Goal: Transaction & Acquisition: Purchase product/service

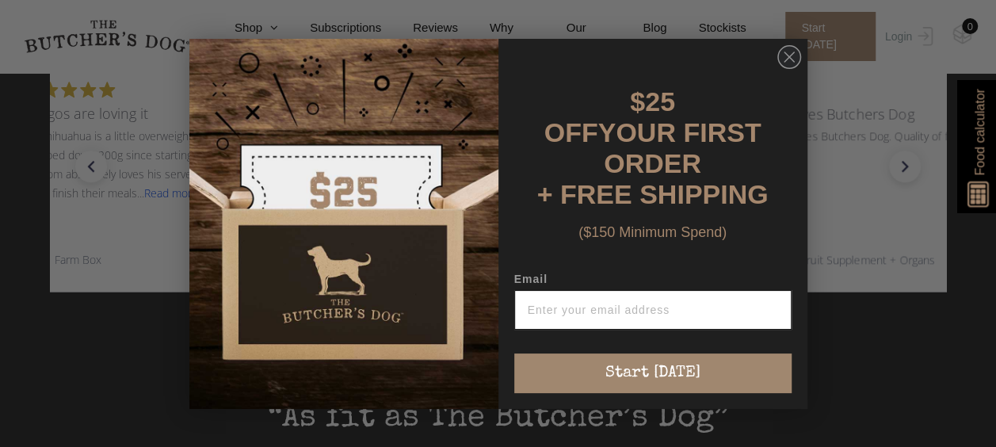
click at [641, 312] on input "Email" at bounding box center [652, 310] width 277 height 40
type input "kat_j_rose@hotmail.com"
click input "Submit" at bounding box center [0, 0] width 0 height 0
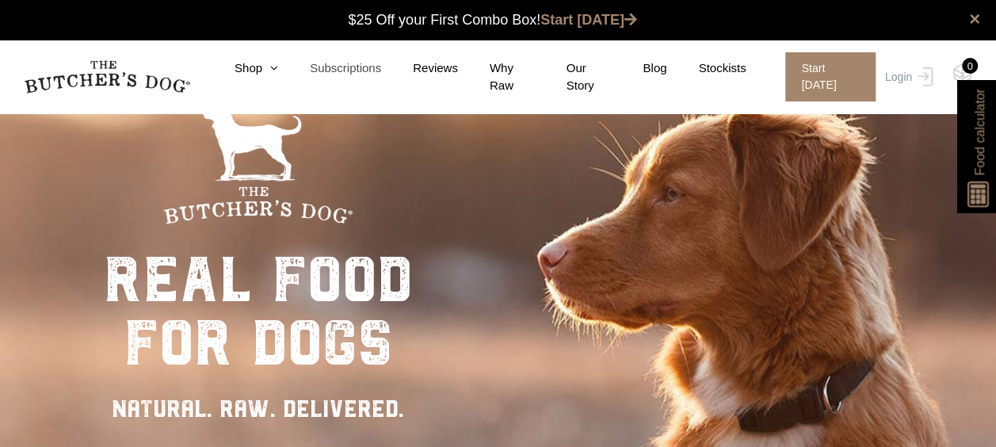
click at [373, 75] on link "Subscriptions" at bounding box center [329, 68] width 103 height 18
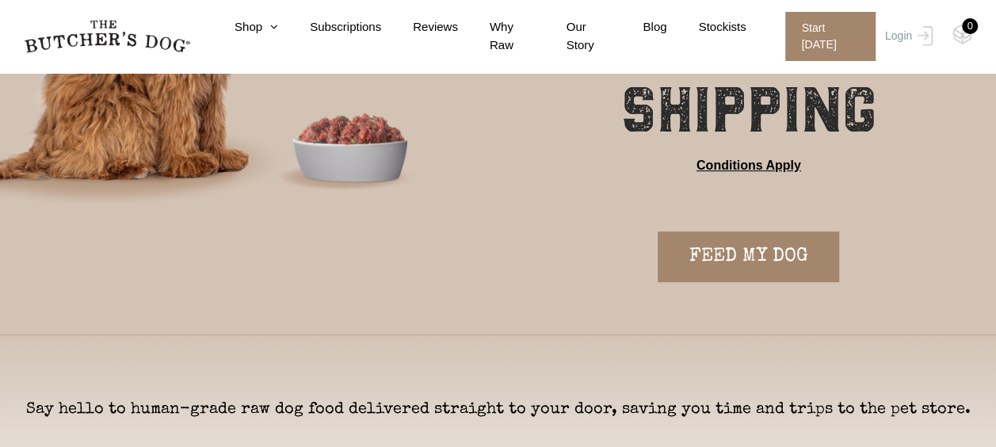
scroll to position [317, 0]
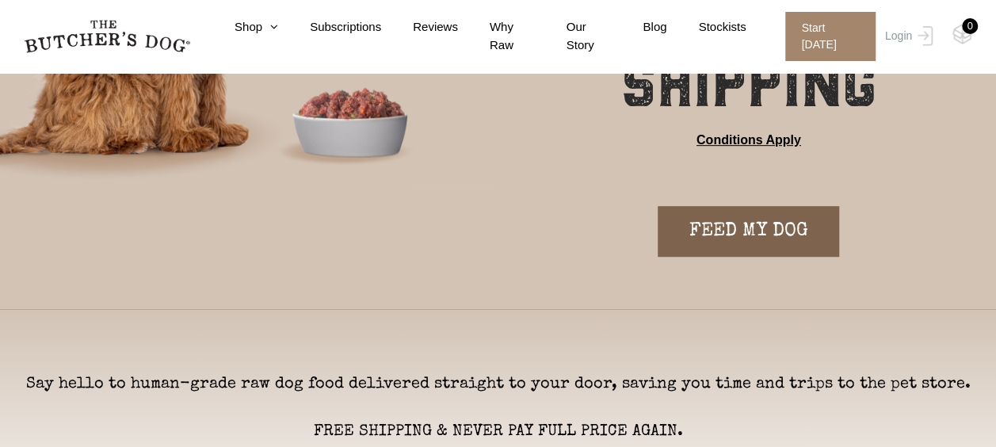
click at [755, 240] on link "FEED MY DOG" at bounding box center [749, 231] width 182 height 51
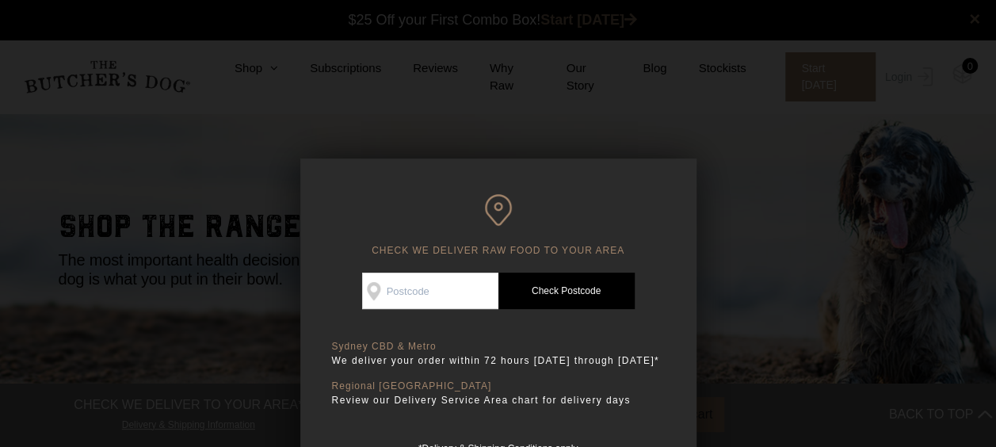
click at [414, 282] on input "Check Availability At" at bounding box center [430, 291] width 136 height 36
type input "2127"
click at [523, 285] on link "Check Postcode" at bounding box center [567, 291] width 136 height 36
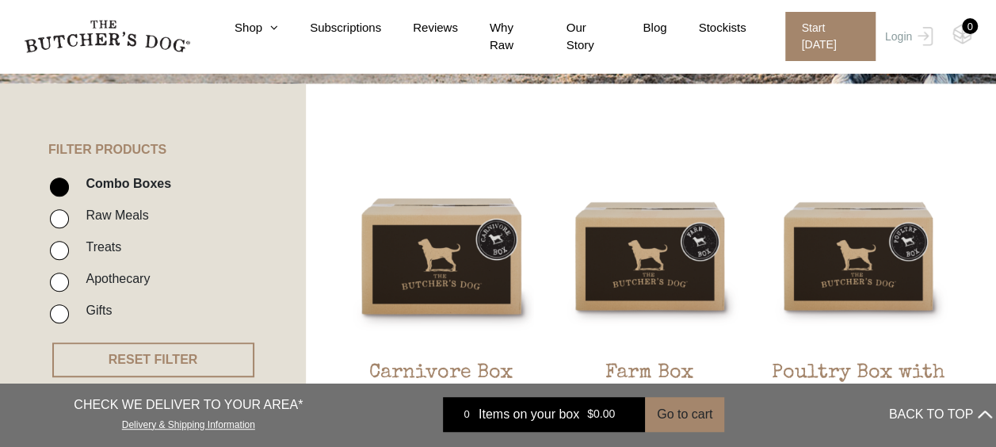
scroll to position [317, 0]
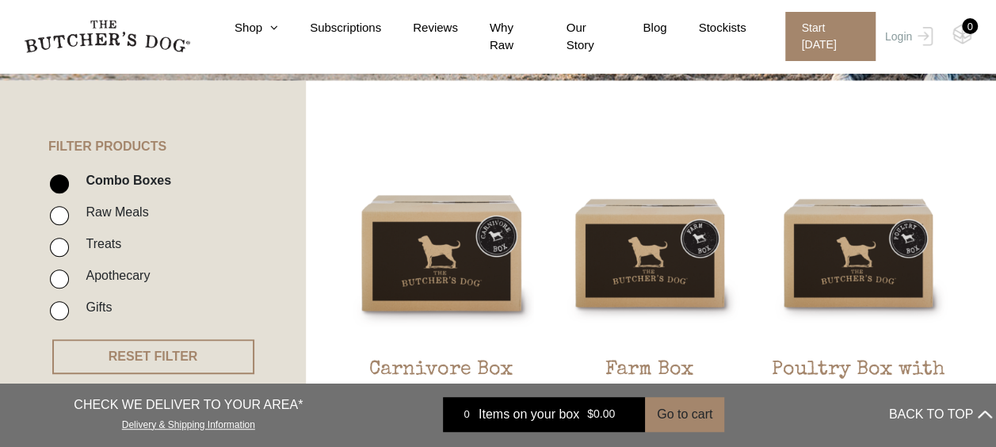
click at [124, 211] on label "Raw Meals" at bounding box center [113, 211] width 71 height 21
click at [69, 211] on input "Raw Meals" at bounding box center [59, 215] width 19 height 19
checkbox input "true"
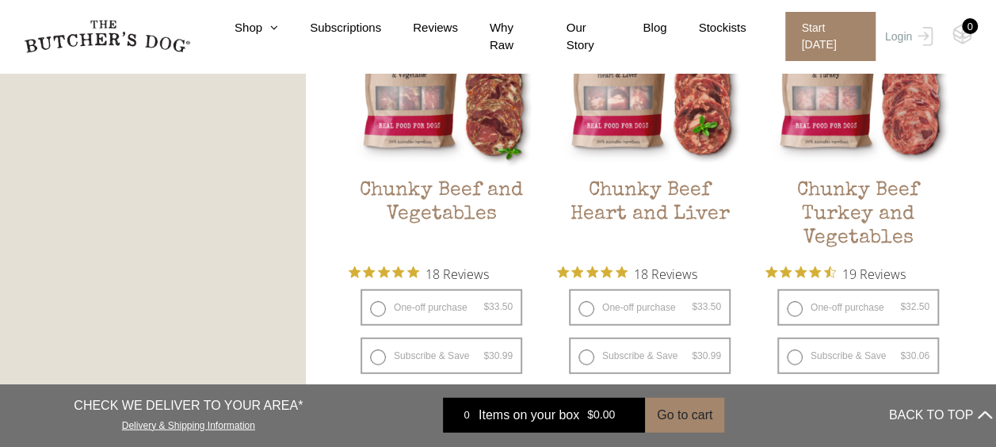
scroll to position [1944, 0]
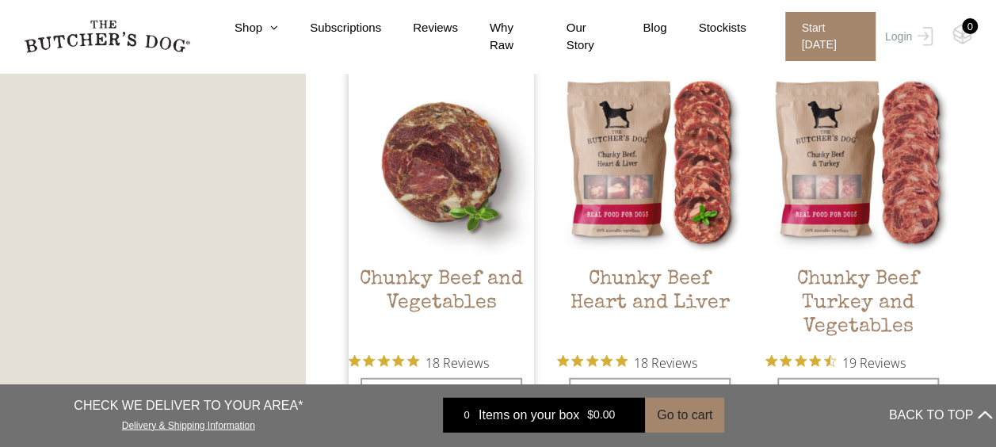
click at [403, 220] on img at bounding box center [442, 163] width 186 height 186
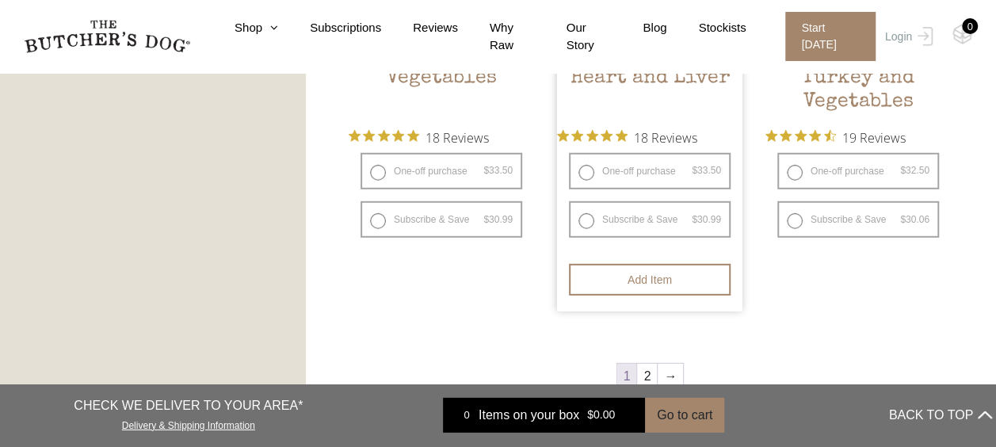
scroll to position [2182, 0]
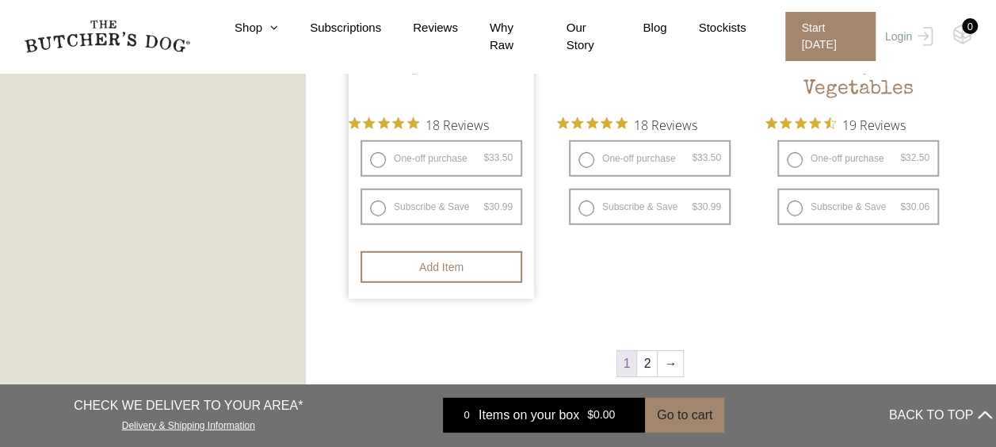
click at [412, 163] on label "One-off purchase $ 33.50 — or subscribe and save 7.5%" at bounding box center [442, 158] width 162 height 36
radio input "true"
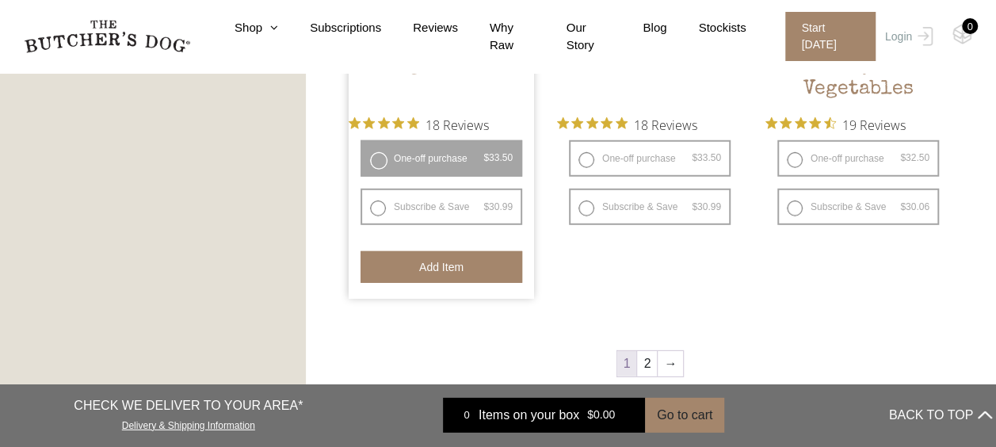
click at [453, 270] on button "Add item" at bounding box center [442, 267] width 162 height 32
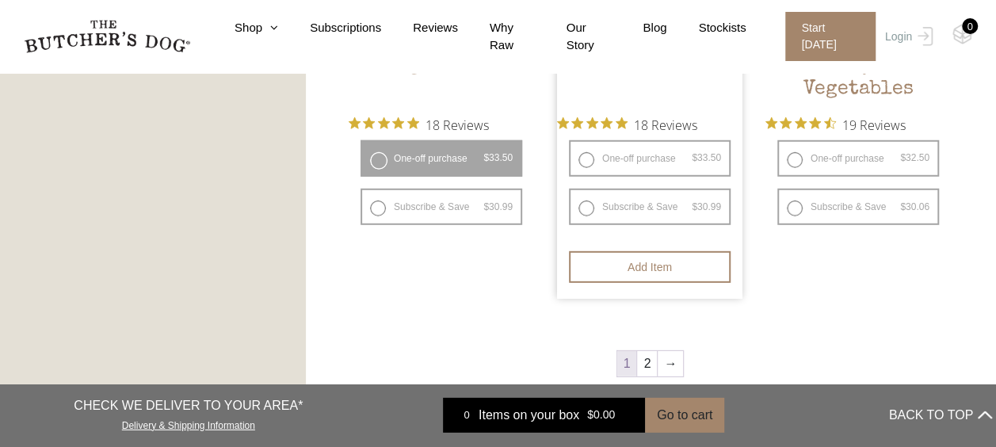
click at [610, 155] on label "One-off purchase $ 33.50 — or subscribe and save 7.5%" at bounding box center [650, 158] width 162 height 36
radio input "true"
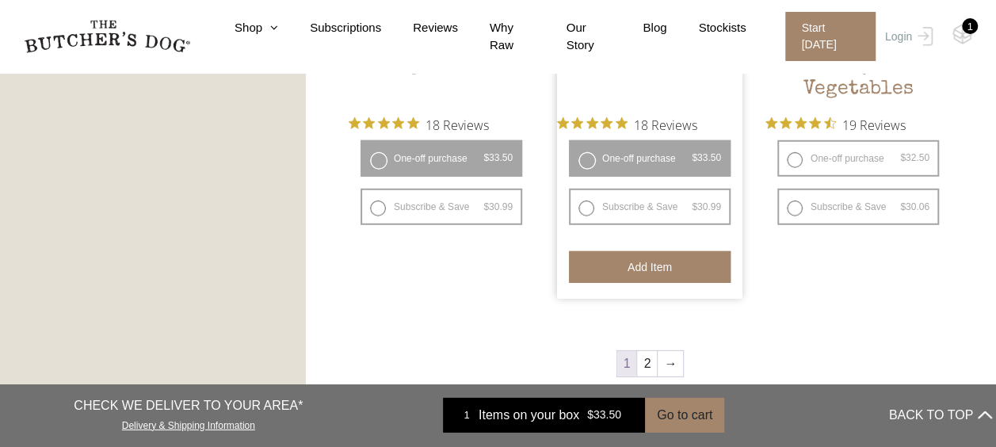
click at [629, 264] on button "Add item" at bounding box center [650, 267] width 162 height 32
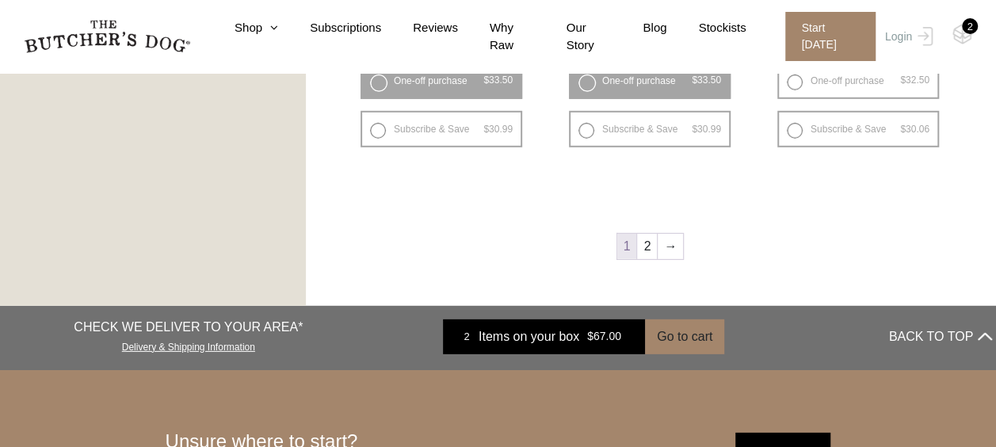
scroll to position [2261, 0]
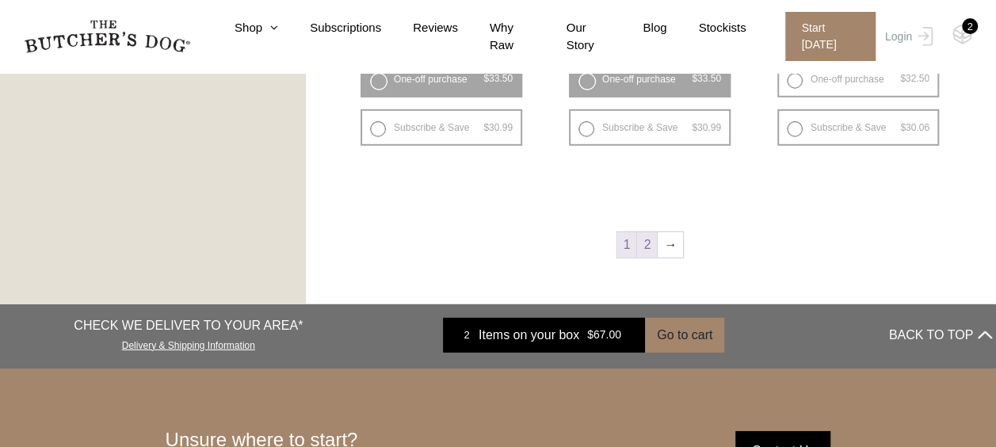
click at [638, 245] on link "2" at bounding box center [647, 244] width 20 height 25
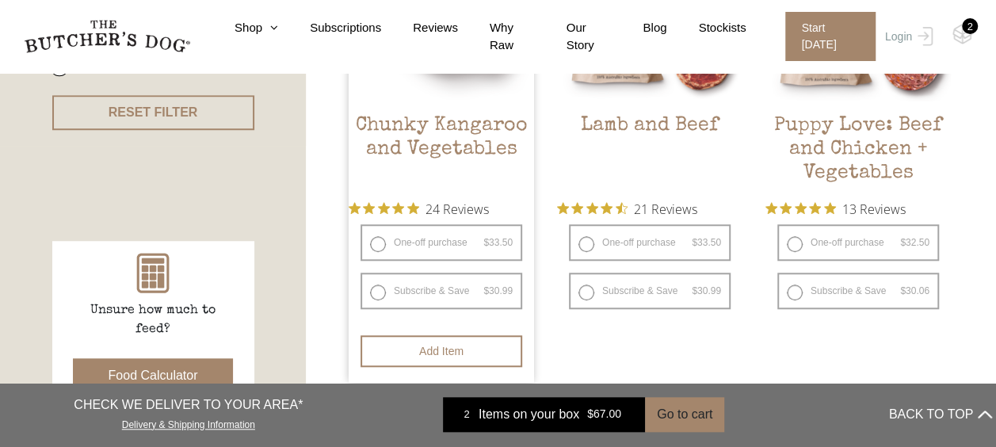
scroll to position [596, 0]
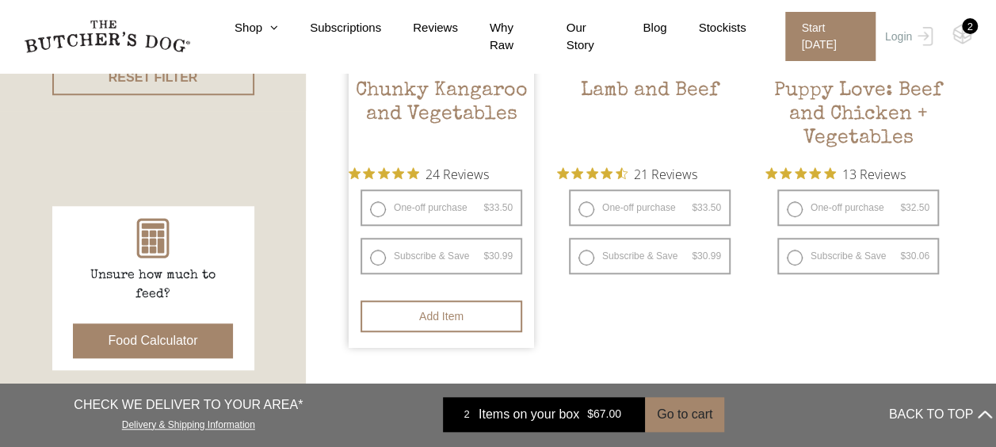
click at [404, 205] on label "One-off purchase $ 33.50 — or subscribe and save 7.5%" at bounding box center [442, 207] width 162 height 36
radio input "true"
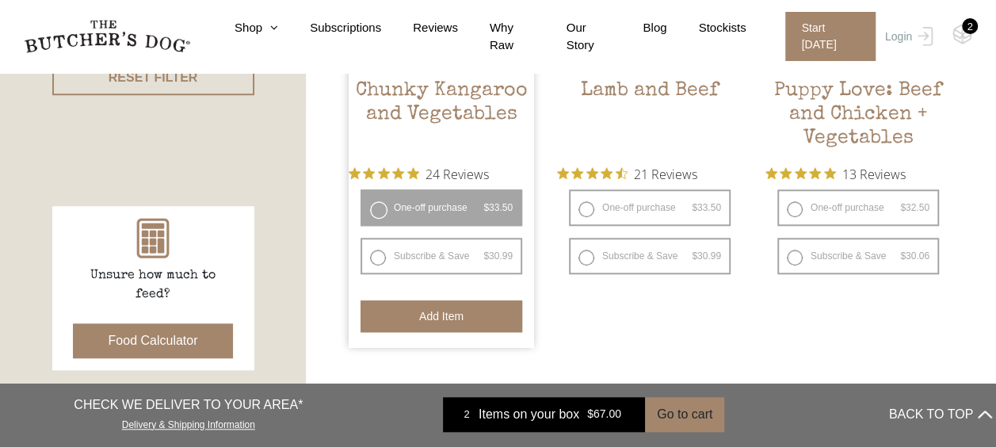
click at [434, 316] on button "Add item" at bounding box center [442, 316] width 162 height 32
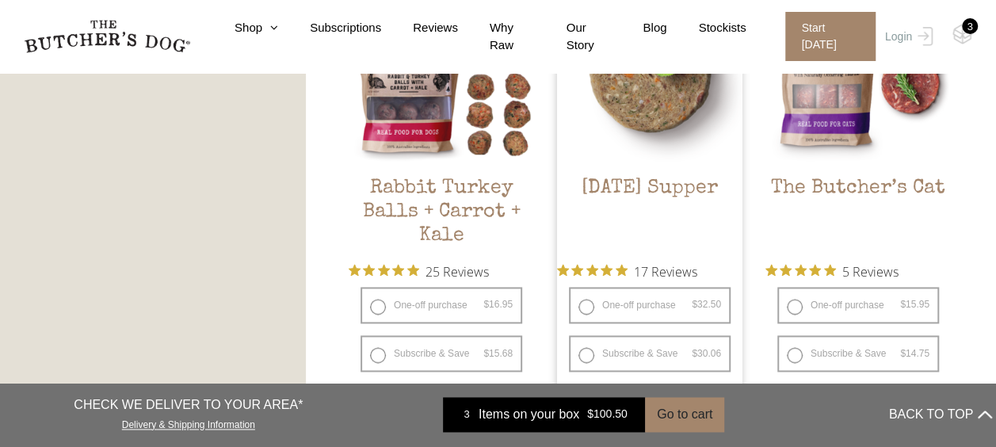
scroll to position [913, 0]
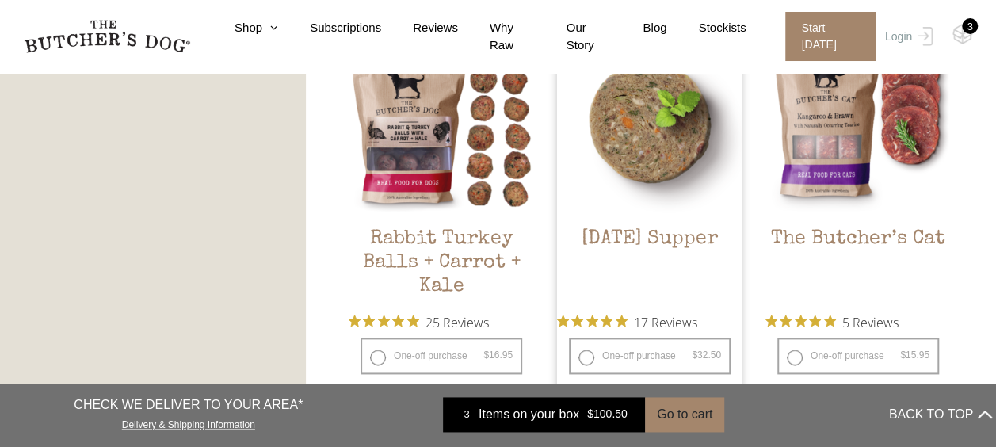
click at [631, 235] on h2 "Sunday Supper" at bounding box center [650, 265] width 186 height 75
click at [651, 350] on label "One-off purchase $ 32.50 — or subscribe and save 7.5%" at bounding box center [650, 356] width 162 height 36
radio input "true"
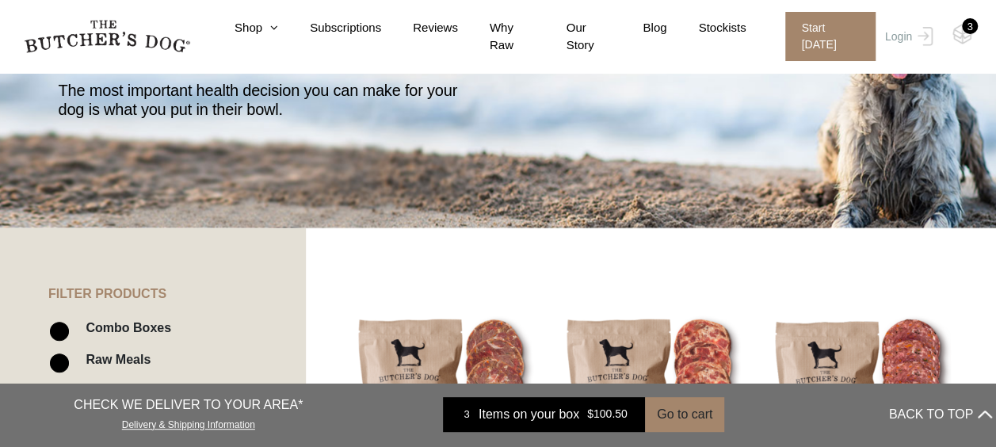
scroll to position [120, 0]
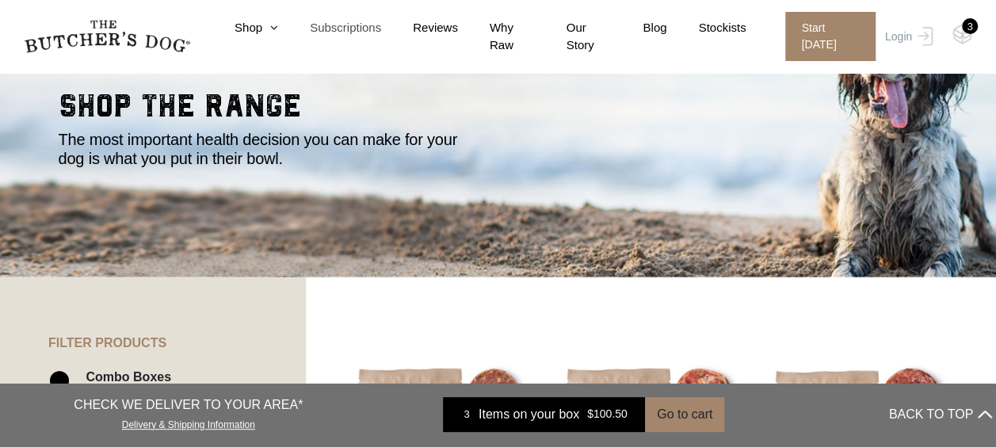
click at [350, 32] on link "Subscriptions" at bounding box center [329, 28] width 103 height 18
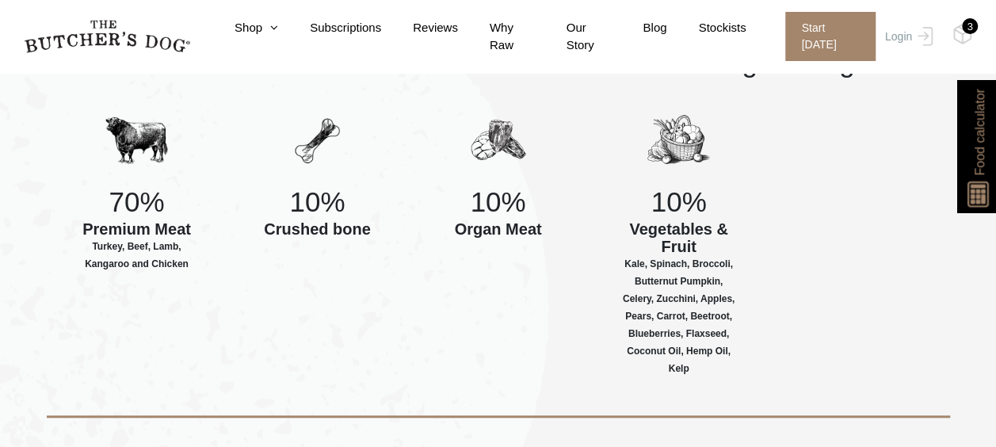
scroll to position [713, 0]
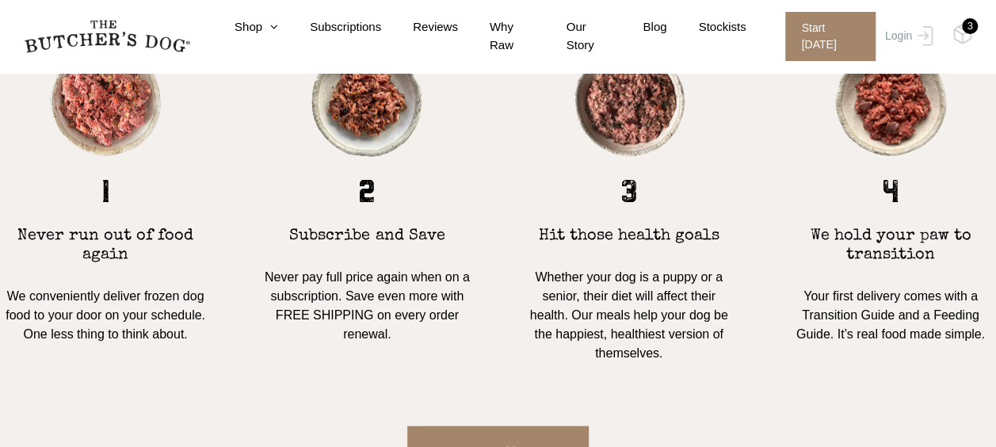
scroll to position [1348, 0]
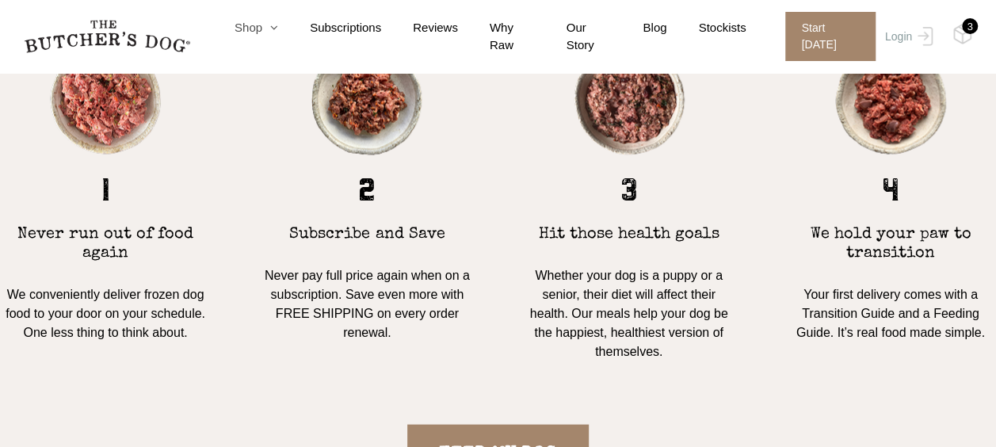
click at [251, 37] on link "Shop" at bounding box center [240, 28] width 75 height 18
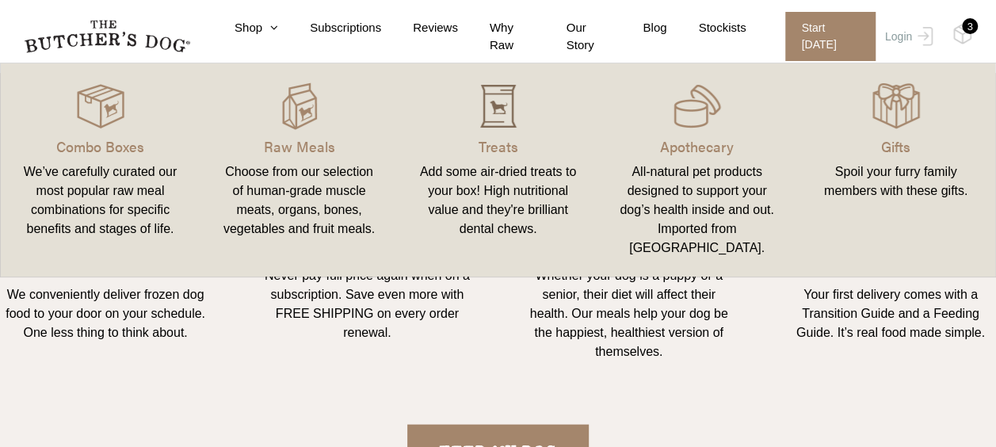
click at [499, 117] on img at bounding box center [499, 106] width 48 height 48
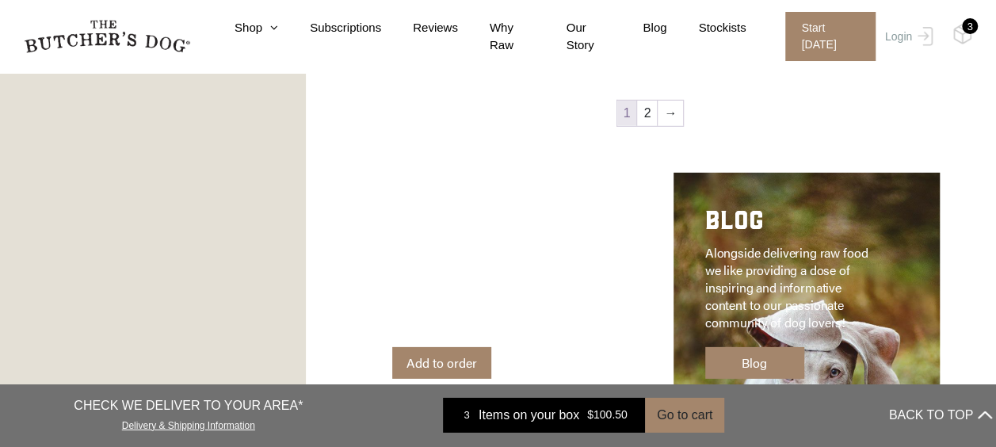
scroll to position [2299, 0]
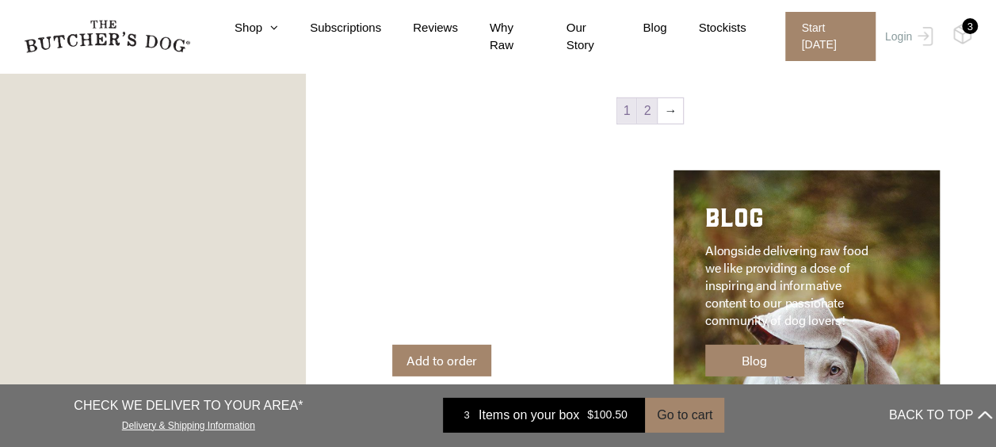
click at [647, 108] on link "2" at bounding box center [647, 110] width 20 height 25
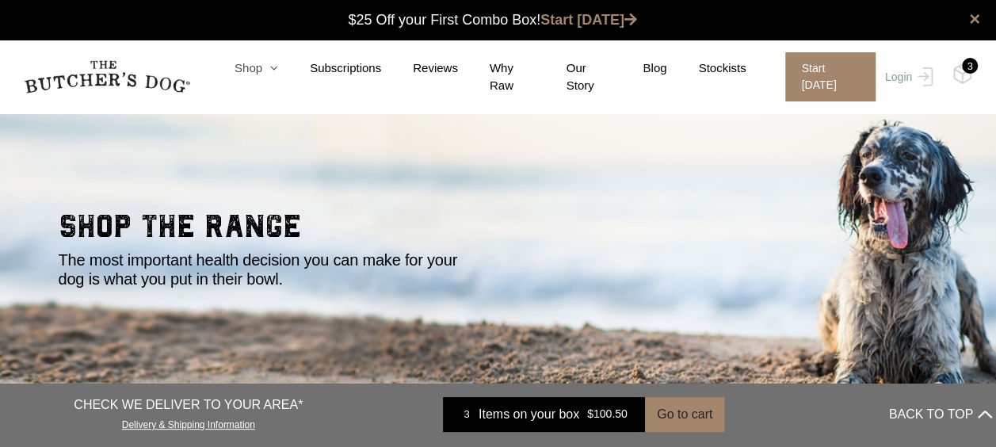
click at [262, 75] on link "Shop" at bounding box center [240, 68] width 75 height 18
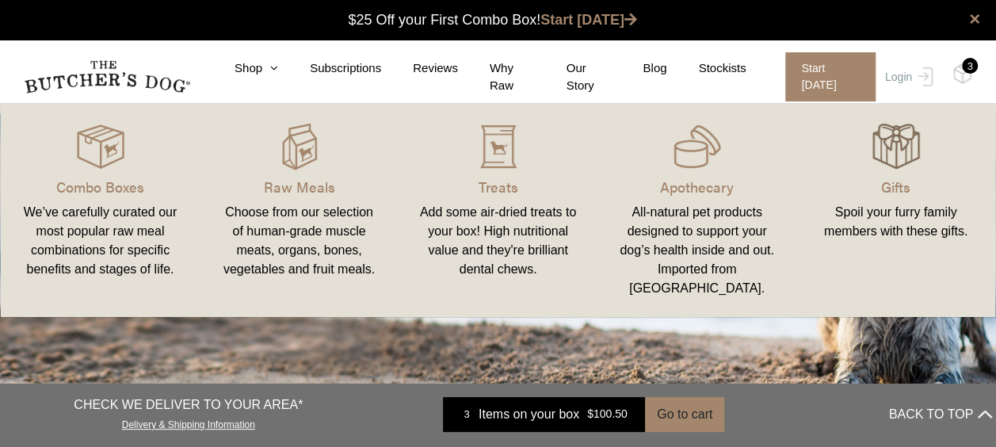
click at [908, 149] on img at bounding box center [897, 147] width 48 height 48
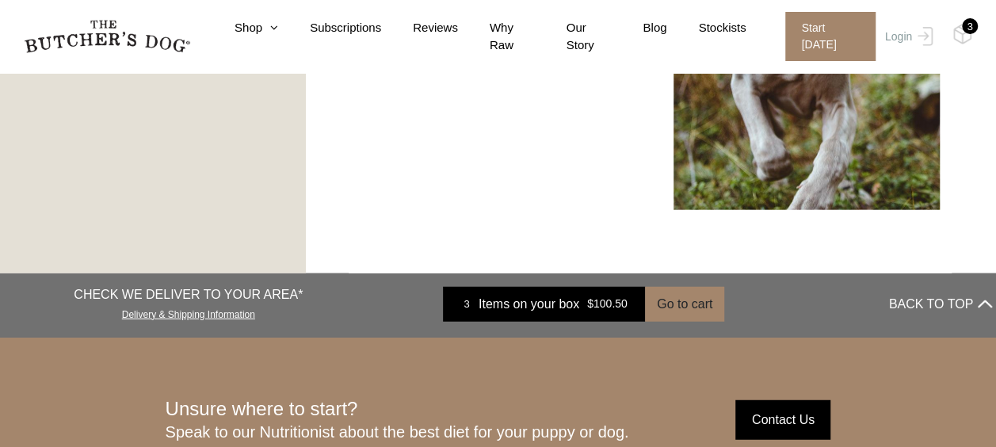
scroll to position [1982, 0]
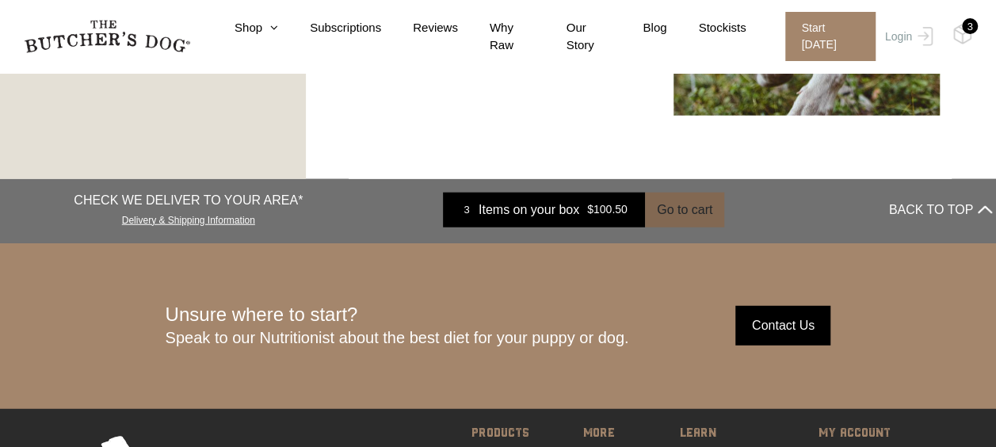
click at [671, 215] on button "Go to cart" at bounding box center [684, 210] width 79 height 35
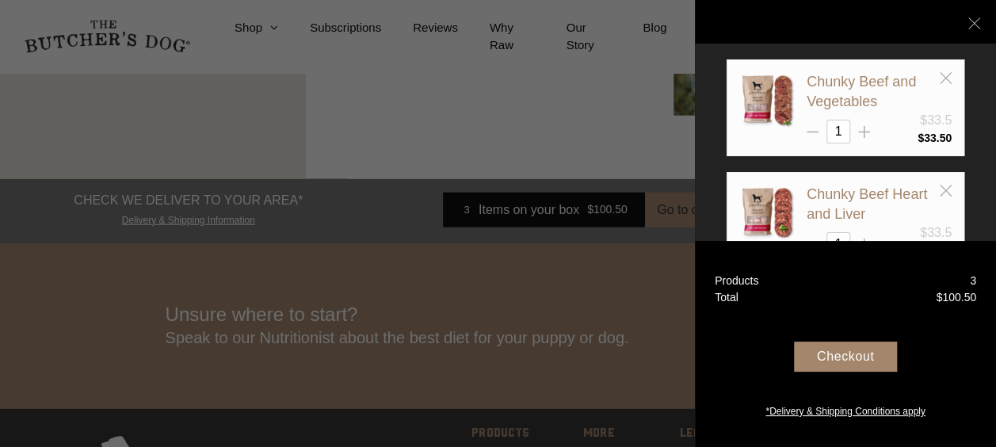
click at [94, 285] on div at bounding box center [498, 223] width 996 height 447
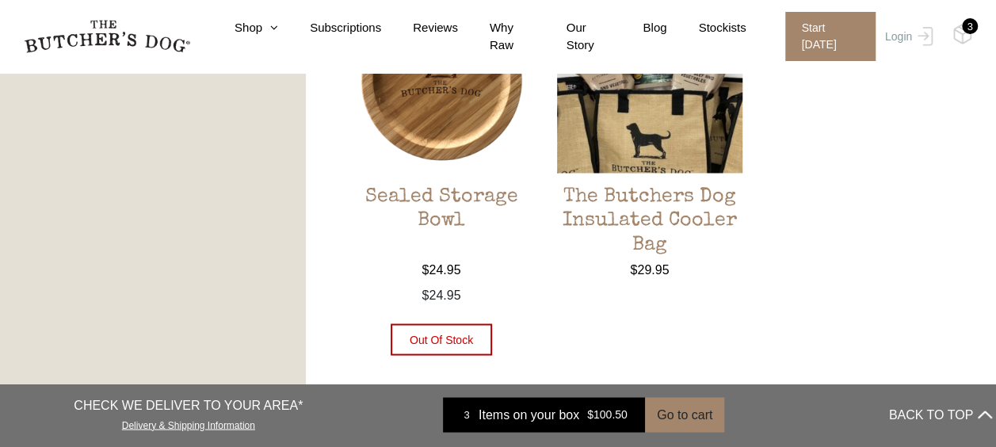
scroll to position [951, 0]
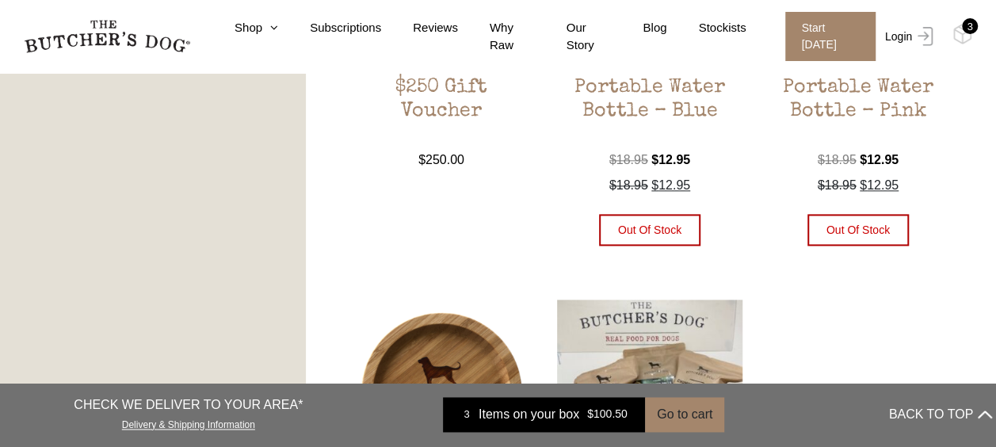
click at [921, 48] on link "Login" at bounding box center [908, 36] width 52 height 49
click at [921, 27] on img at bounding box center [922, 36] width 21 height 19
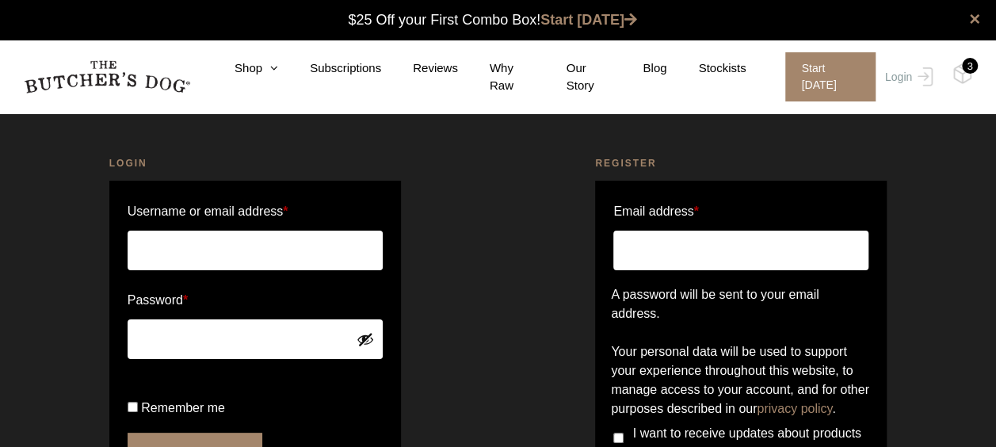
click at [248, 244] on input "Username or email address *" at bounding box center [255, 251] width 255 height 40
click at [680, 254] on input "Email address *" at bounding box center [741, 251] width 255 height 40
type input "[EMAIL_ADDRESS][DOMAIN_NAME]"
click at [531, 288] on div "Register Email address * kat_j_rose@hotmail.com A password will be sent to your…" at bounding box center [742, 366] width 487 height 461
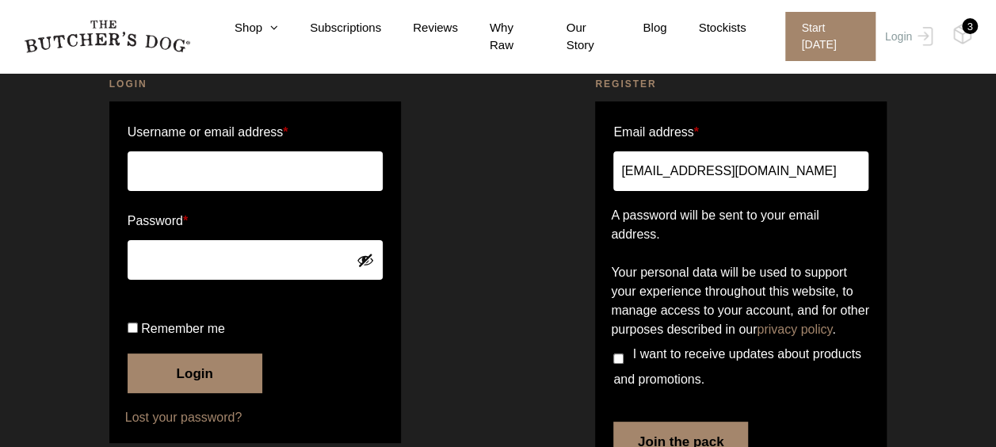
scroll to position [186, 0]
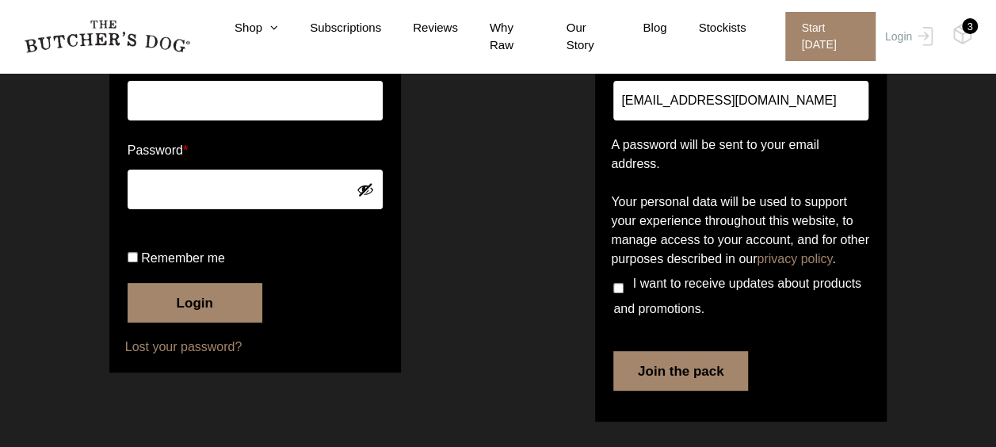
click at [618, 290] on input "I want to receive updates about products and promotions." at bounding box center [619, 288] width 10 height 10
checkbox input "false"
click at [672, 371] on button "Join the pack" at bounding box center [681, 371] width 135 height 40
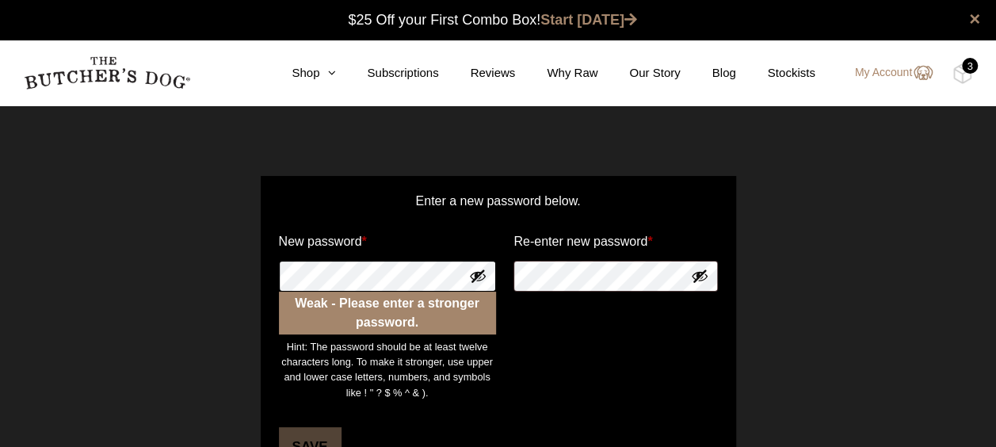
click at [34, 276] on div "Enter a new password below. New password * Weak - Please enter a stronger passw…" at bounding box center [498, 335] width 996 height 399
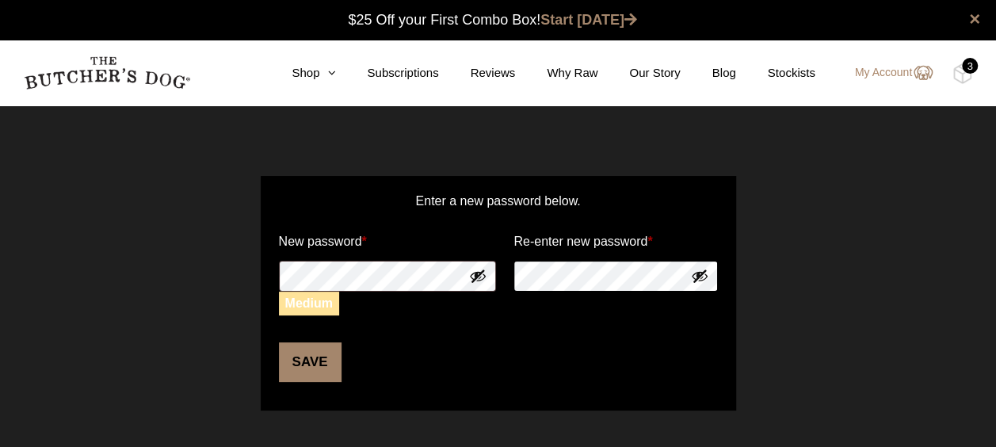
click at [279, 342] on button "Save" at bounding box center [310, 362] width 63 height 40
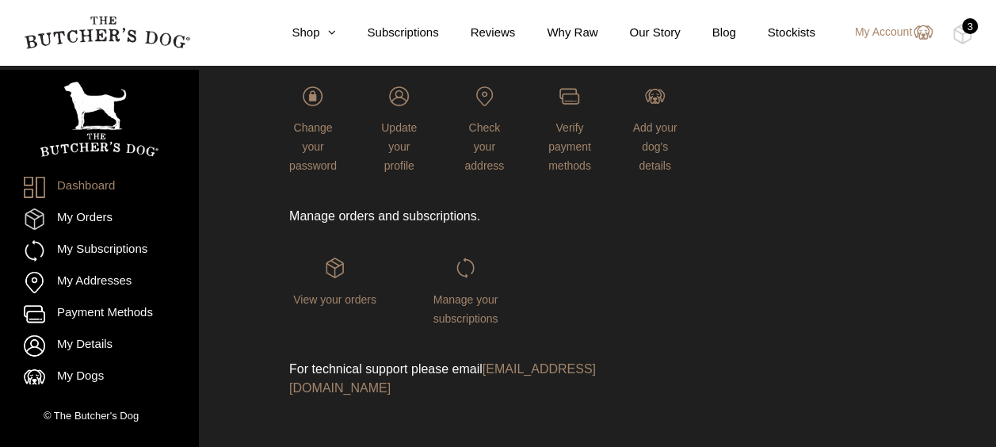
scroll to position [285, 0]
click at [969, 33] on div "3" at bounding box center [970, 26] width 16 height 16
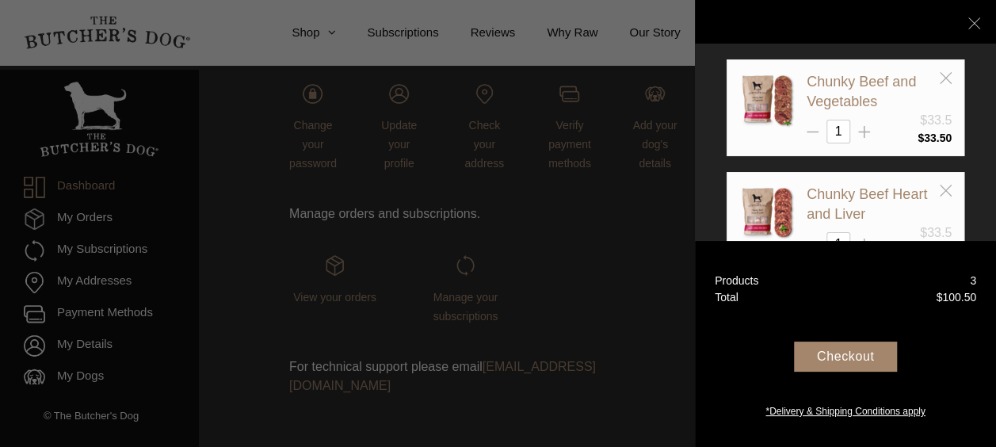
scroll to position [161, 0]
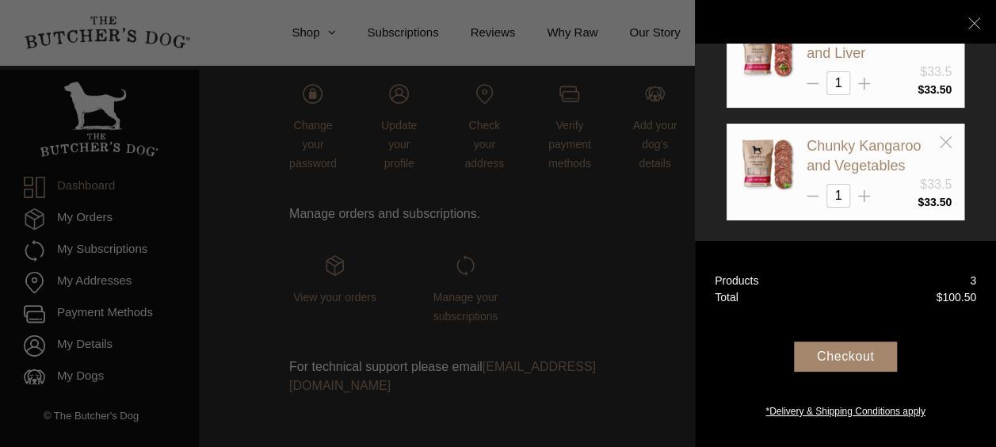
click at [851, 361] on div "Checkout" at bounding box center [845, 357] width 103 height 30
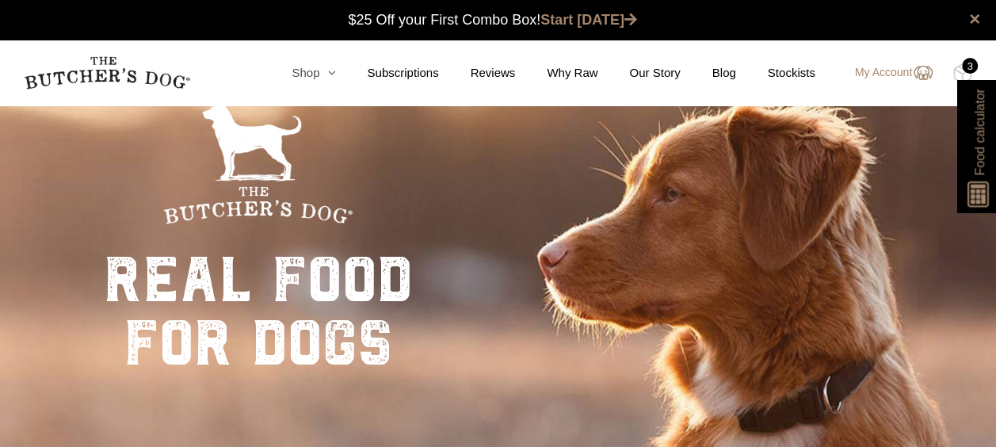
click at [326, 68] on link "Shop" at bounding box center [297, 73] width 75 height 18
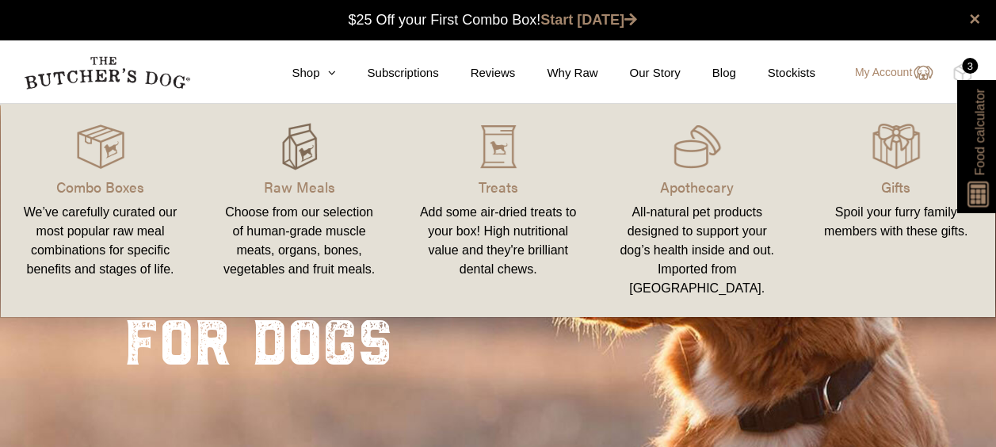
click at [312, 159] on img at bounding box center [300, 147] width 48 height 48
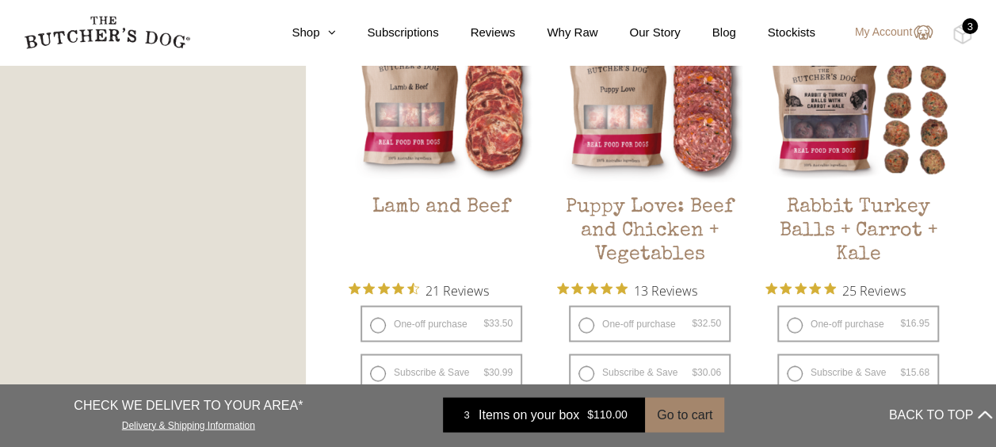
scroll to position [1506, 0]
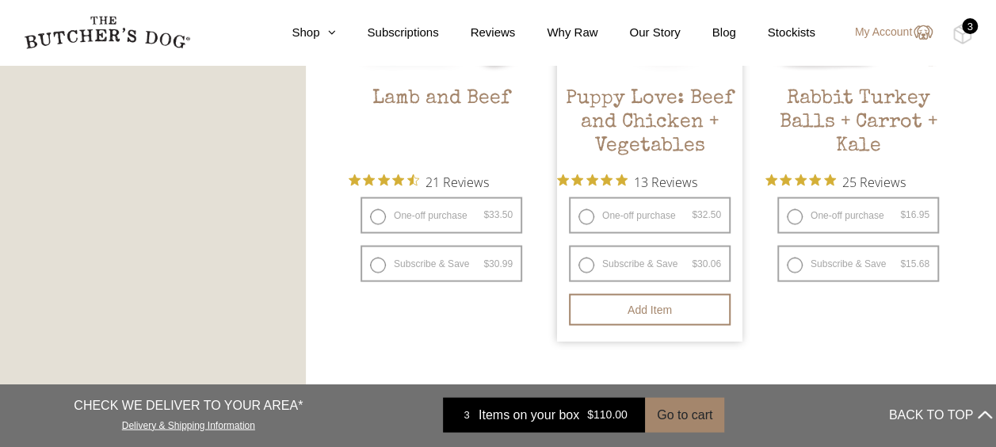
click at [664, 217] on label "One-off purchase $ 32.50 — or subscribe and save 7.5%" at bounding box center [650, 215] width 162 height 36
radio input "true"
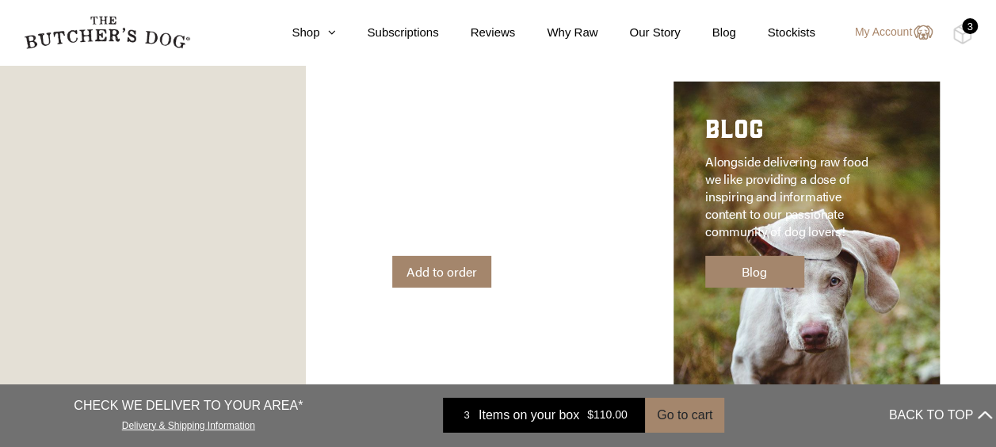
scroll to position [2220, 0]
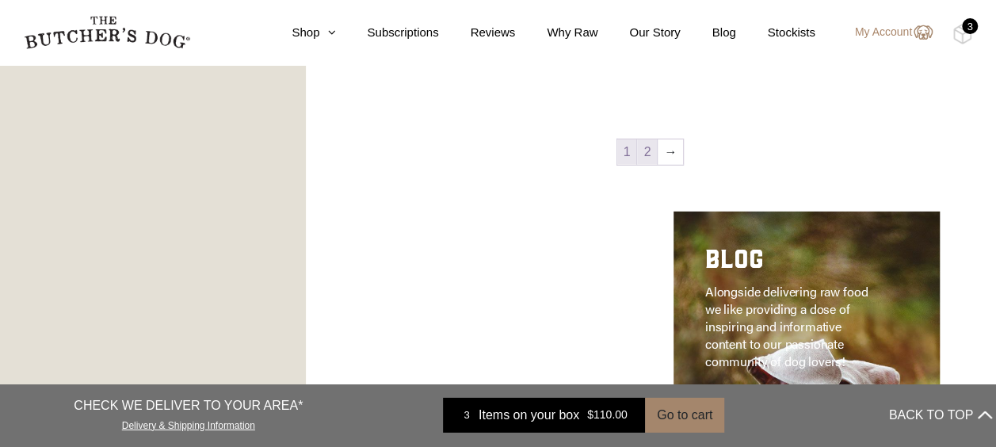
click at [644, 155] on link "2" at bounding box center [647, 152] width 20 height 25
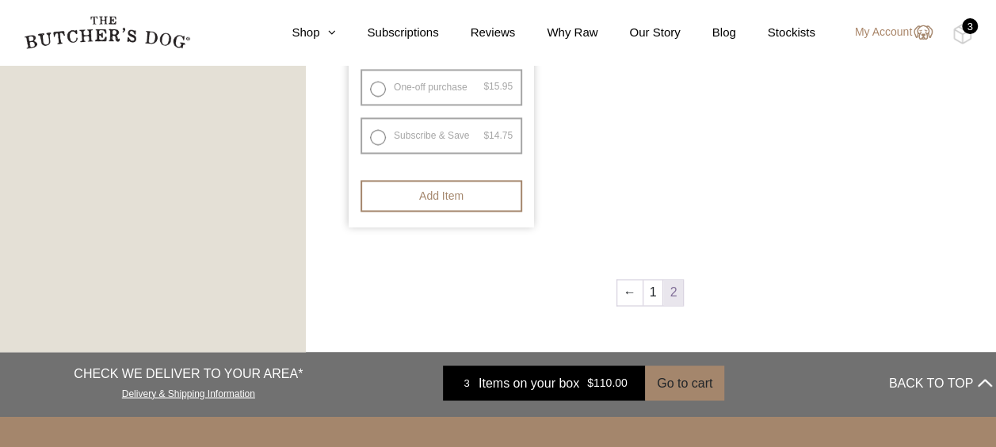
scroll to position [1230, 0]
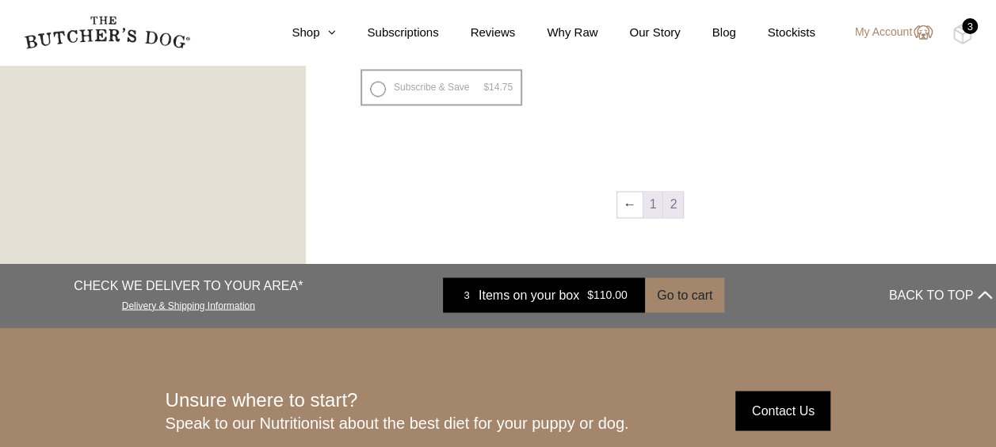
click at [650, 208] on link "1" at bounding box center [654, 204] width 20 height 25
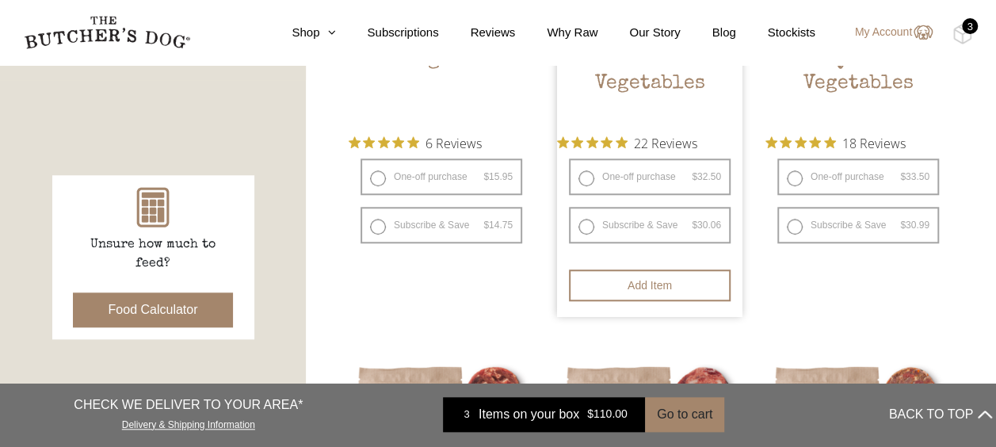
scroll to position [675, 0]
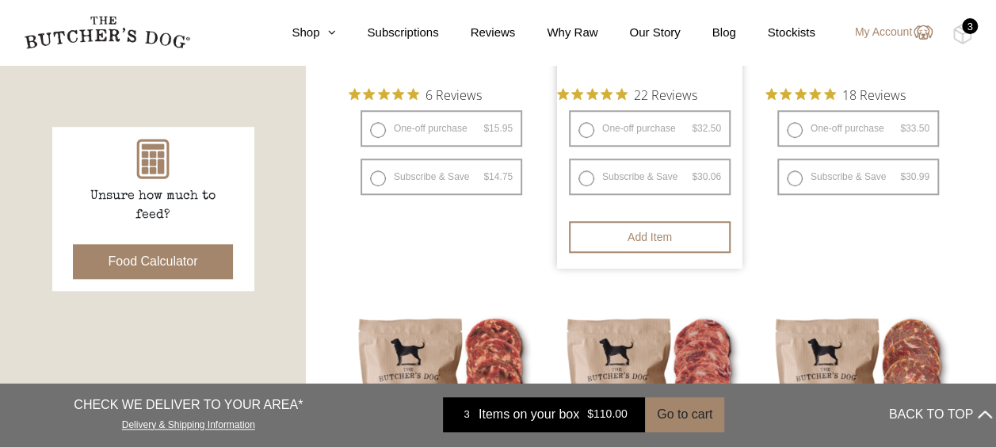
click at [631, 136] on label "One-off purchase $ 32.50 — or subscribe and save 7.5%" at bounding box center [650, 128] width 162 height 36
radio input "true"
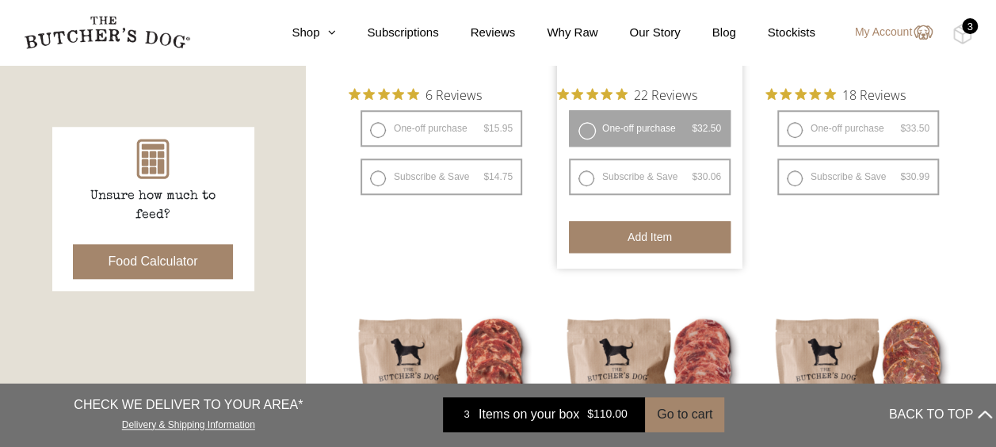
click at [663, 240] on button "Add item" at bounding box center [650, 237] width 162 height 32
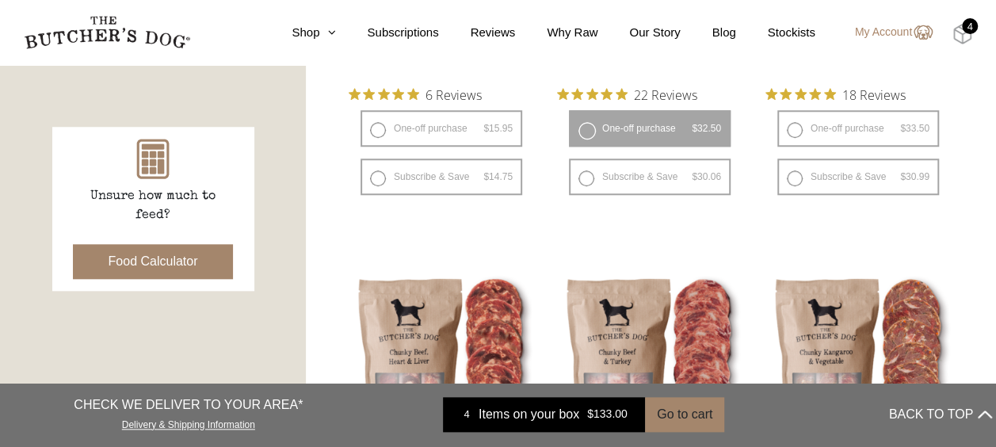
click at [967, 41] on img at bounding box center [963, 34] width 20 height 21
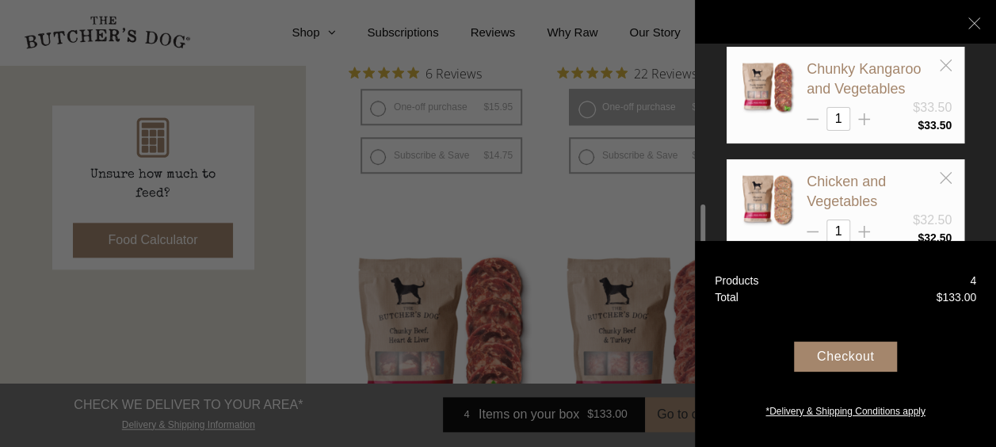
scroll to position [273, 0]
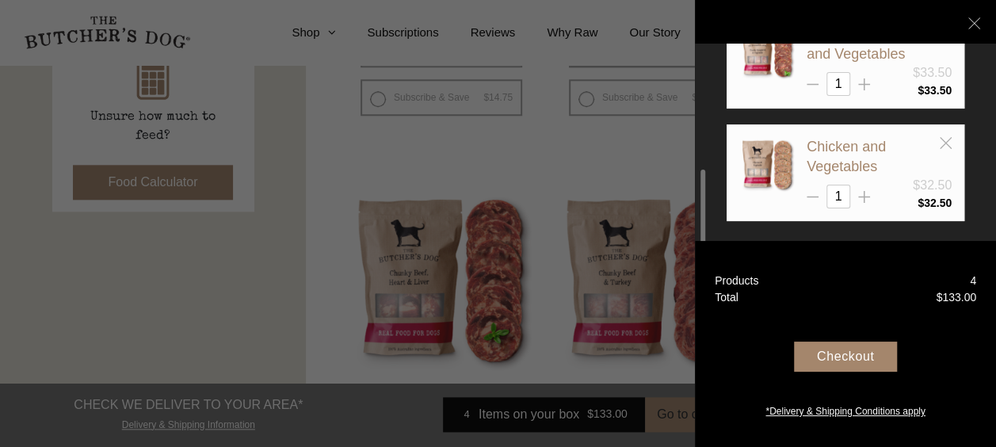
click at [223, 271] on div at bounding box center [498, 223] width 996 height 447
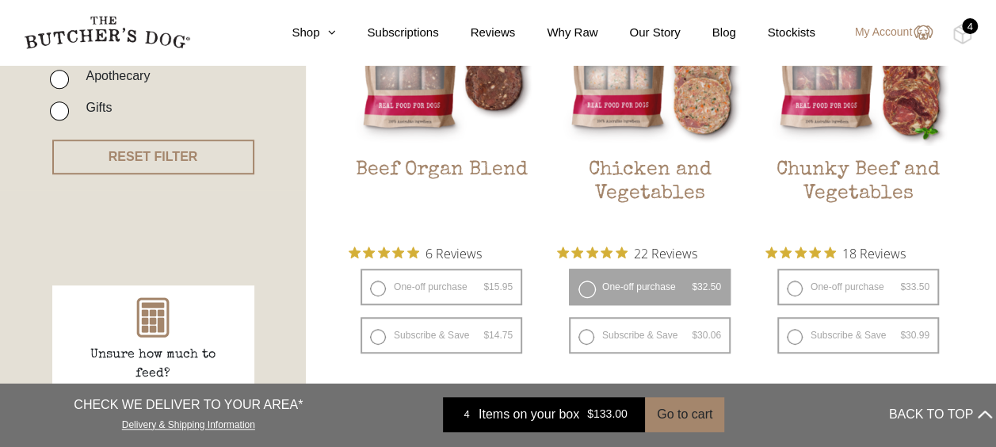
scroll to position [675, 0]
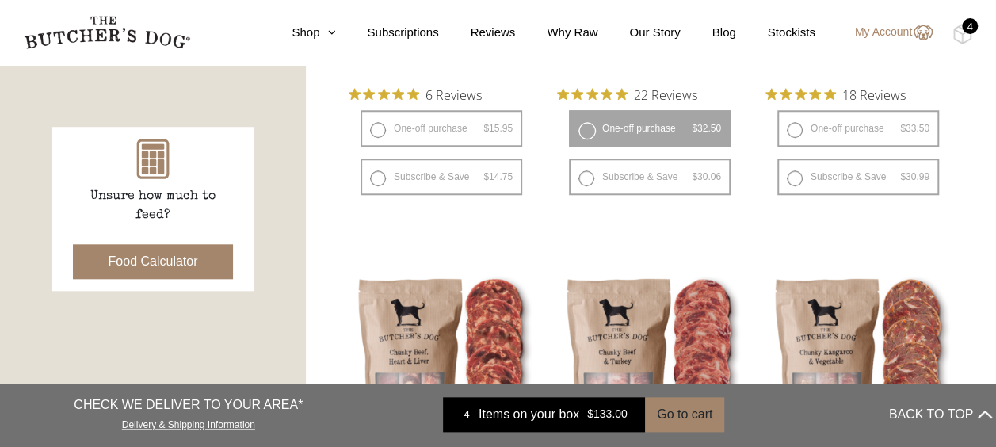
click at [189, 261] on button "Food Calculator" at bounding box center [153, 261] width 161 height 35
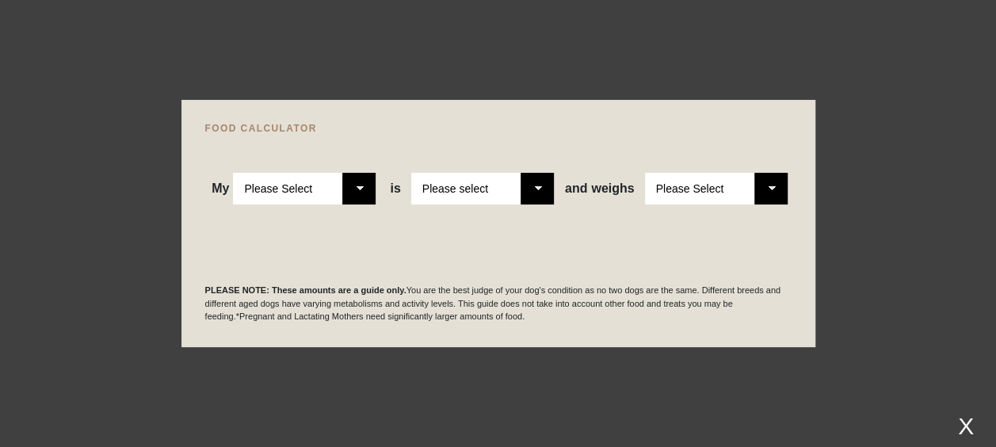
click at [325, 175] on select "Please Select Adult Dog Puppy" at bounding box center [304, 189] width 143 height 32
click at [234, 173] on select "Please Select Adult Dog Puppy" at bounding box center [304, 189] width 143 height 32
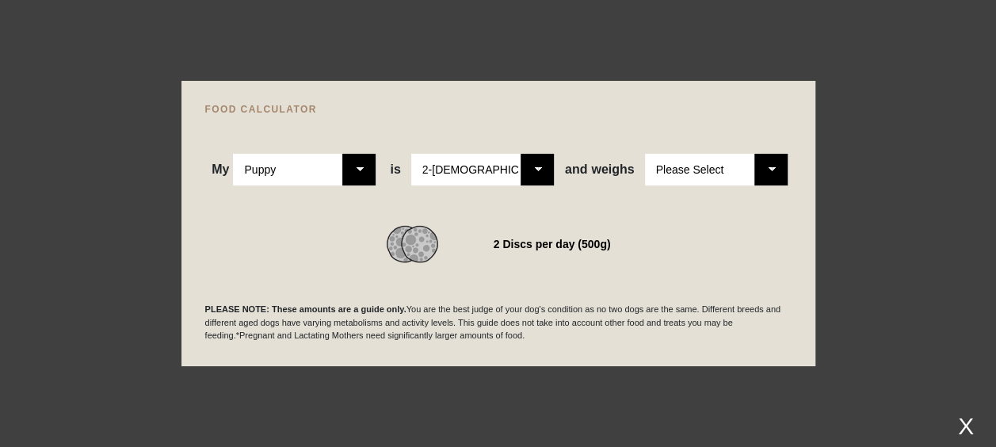
click at [503, 178] on select "Please Select 2-4 months old 4-5 months old 6-8 months old 8-12 months old" at bounding box center [482, 170] width 143 height 32
drag, startPoint x: 358, startPoint y: 166, endPoint x: 358, endPoint y: 178, distance: 11.9
click at [359, 166] on select "Please Select Adult Dog Puppy" at bounding box center [304, 170] width 143 height 32
select select "adult"
click at [234, 154] on select "Please Select Adult Dog Puppy" at bounding box center [304, 170] width 143 height 32
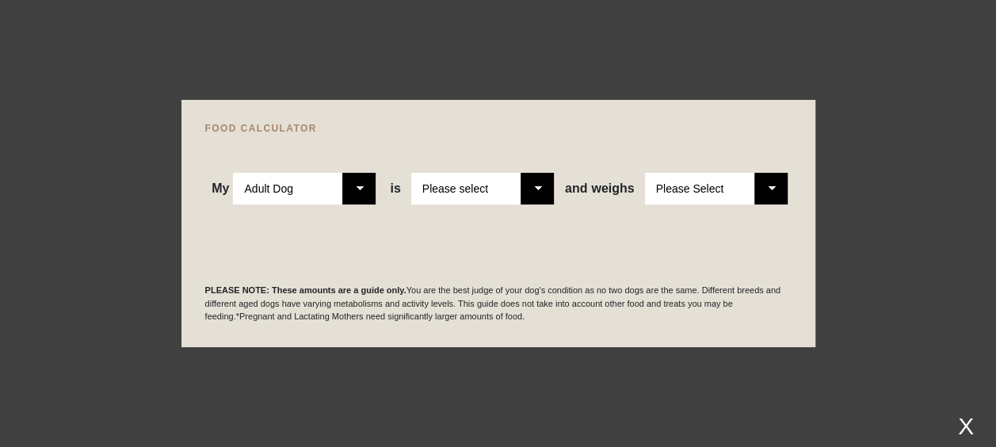
click at [509, 182] on select "Please select a healthy weight overweight" at bounding box center [482, 189] width 143 height 32
select select "0"
click at [412, 173] on select "Please select a healthy weight overweight" at bounding box center [482, 189] width 143 height 32
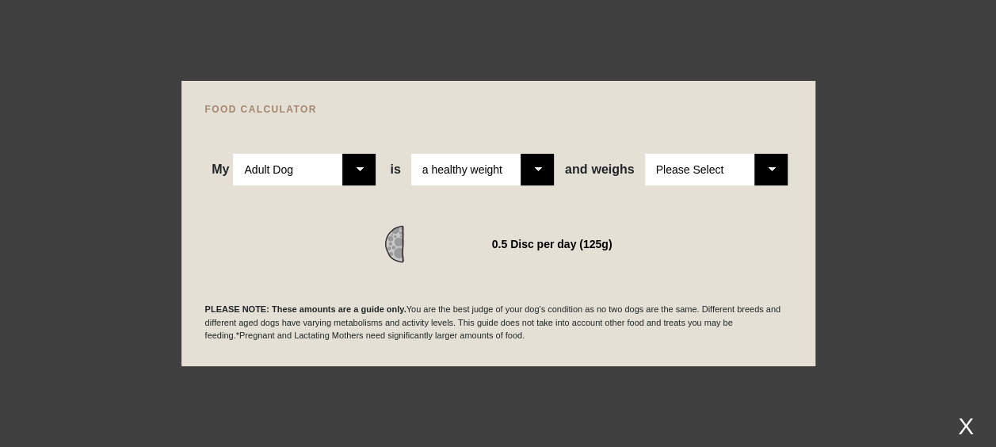
click at [720, 163] on select "Please Select 1kg 2kg 3kg 4kg 5kg 6kg 7kg 8kg 9kg 10kg 11kg 12kg 13kg 14kg 15kg…" at bounding box center [716, 170] width 143 height 32
select select "13"
click at [645, 154] on select "Please Select 1kg 2kg 3kg 4kg 5kg 6kg 7kg 8kg 9kg 10kg 11kg 12kg 13kg 14kg 15kg…" at bounding box center [716, 170] width 143 height 32
click at [138, 293] on div at bounding box center [498, 223] width 996 height 447
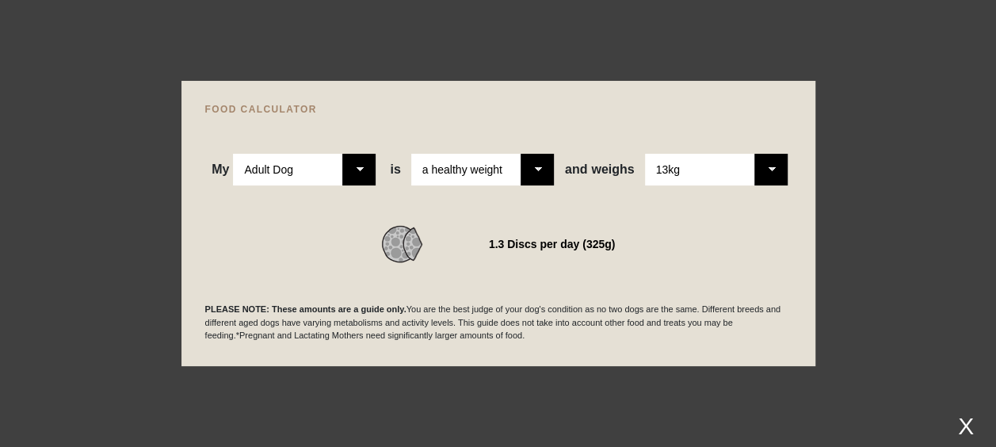
click at [968, 430] on div "X" at bounding box center [966, 426] width 29 height 26
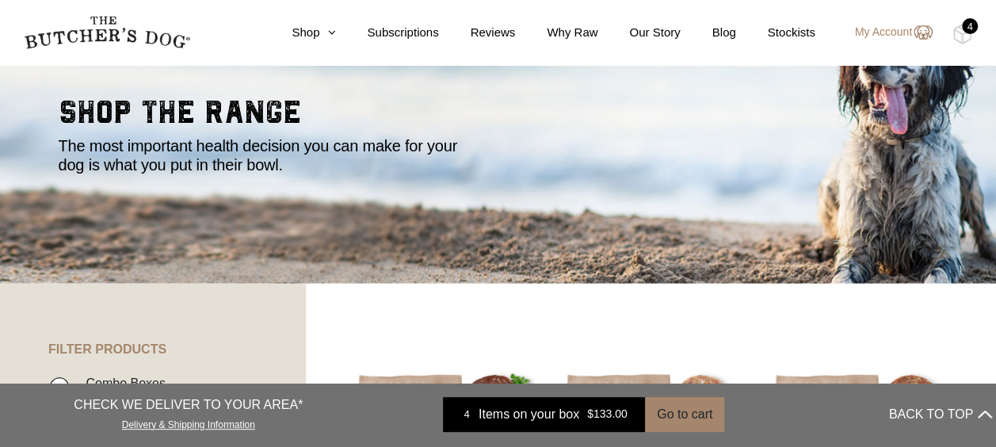
scroll to position [0, 0]
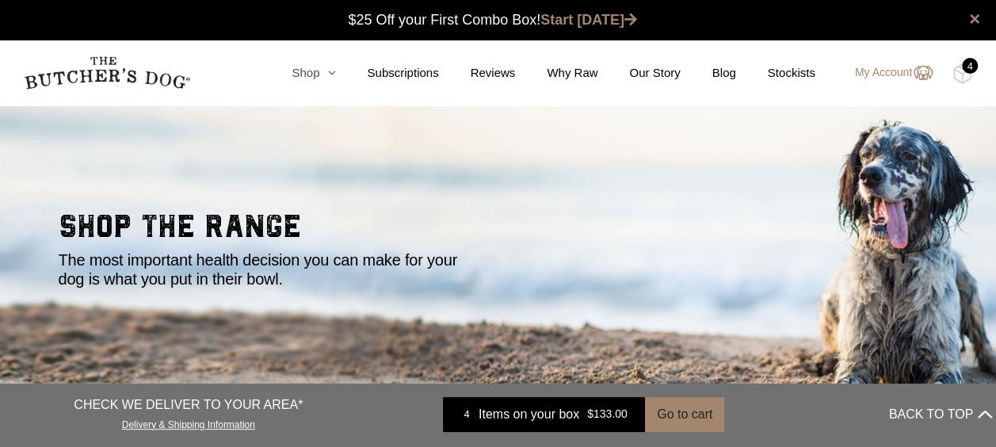
click at [317, 73] on link "Shop" at bounding box center [297, 73] width 75 height 18
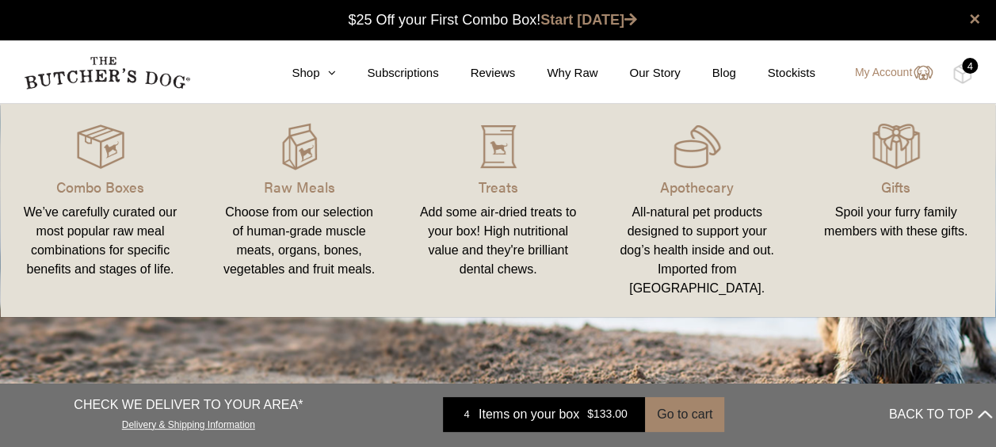
click at [498, 221] on div "Add some air-dried treats to your box! High nutritional value and they're brill…" at bounding box center [498, 241] width 161 height 76
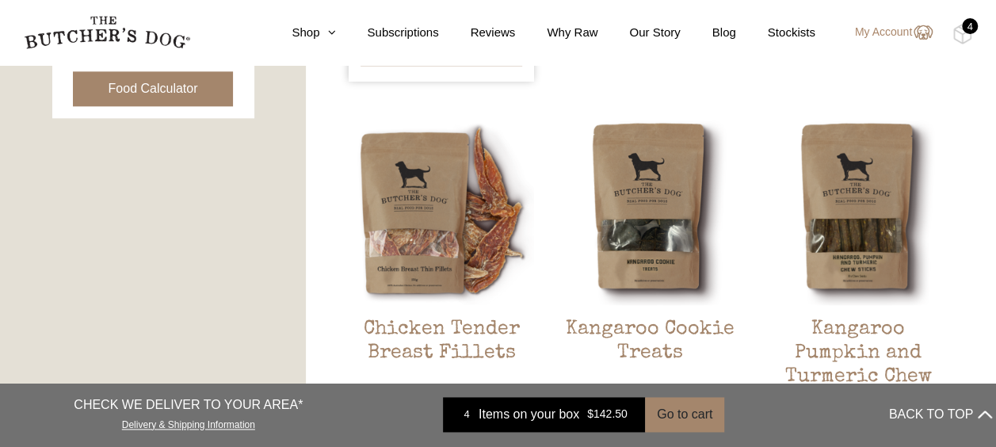
scroll to position [951, 0]
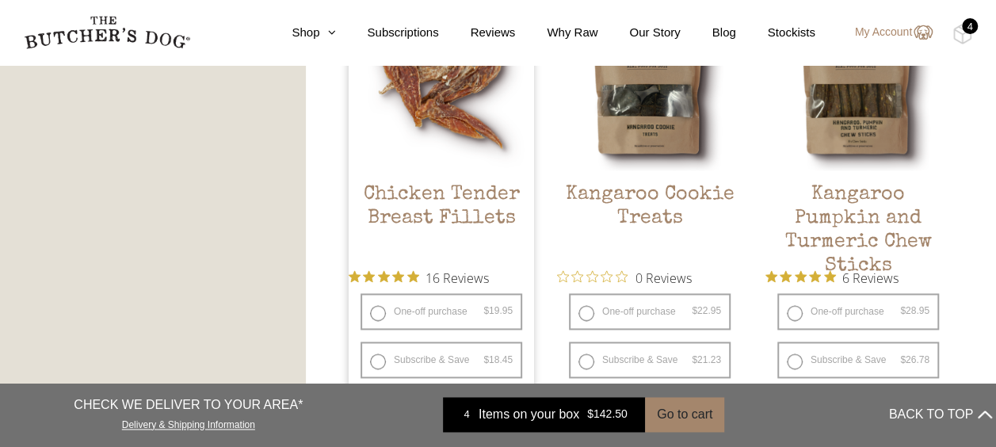
click at [437, 212] on h2 "Chicken Tender Breast Fillets" at bounding box center [442, 220] width 186 height 75
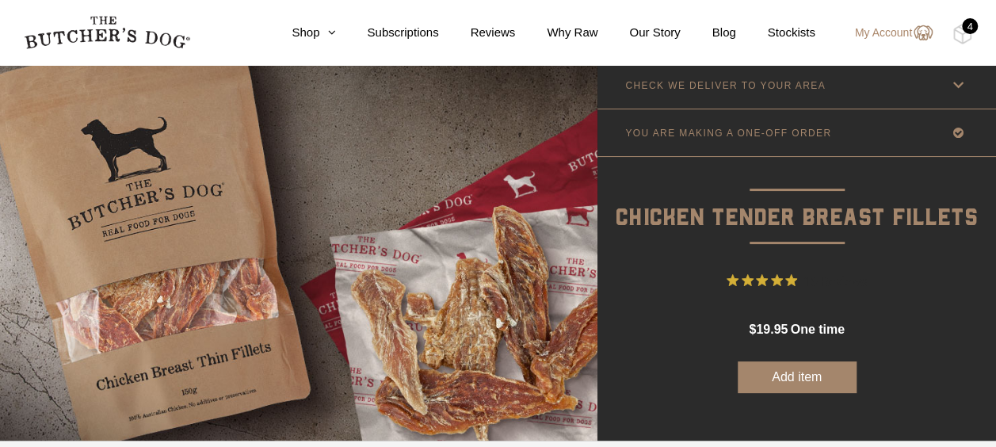
scroll to position [79, 0]
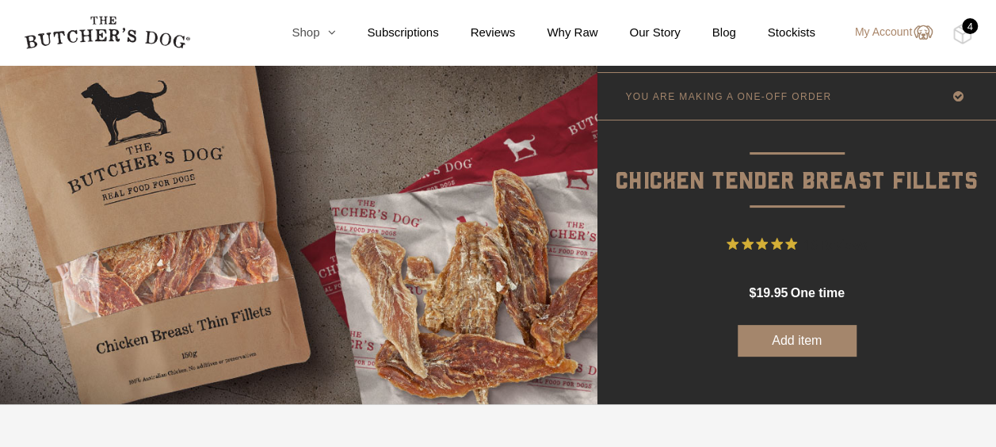
click at [302, 36] on link "Shop" at bounding box center [297, 33] width 75 height 18
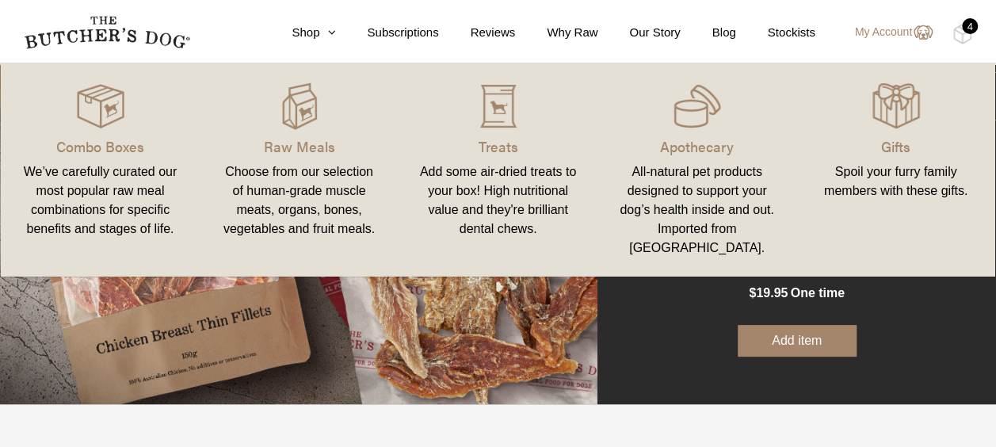
click at [702, 190] on div "All-natural pet products designed to support your dog’s health inside and out. …" at bounding box center [697, 210] width 161 height 95
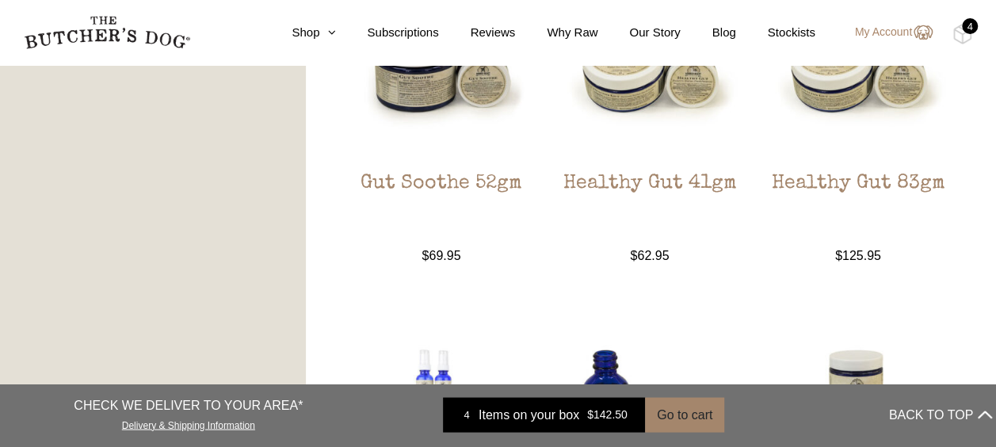
scroll to position [1665, 0]
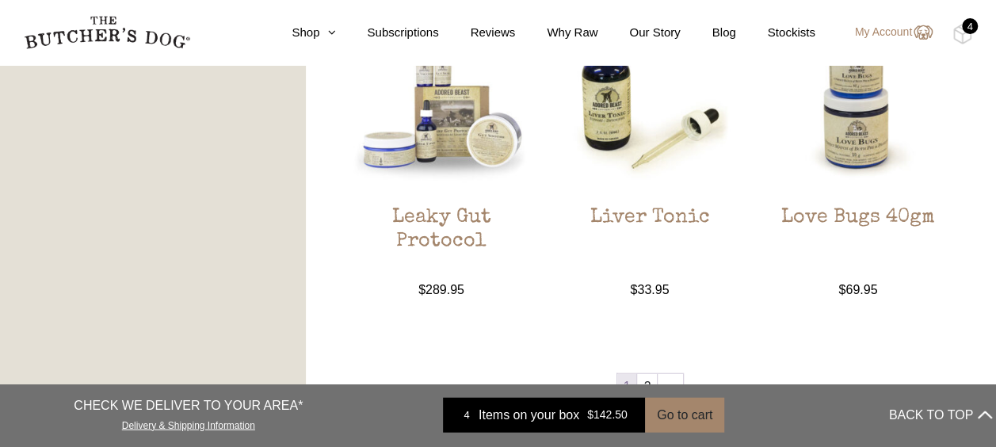
click at [973, 25] on div "4" at bounding box center [970, 26] width 16 height 16
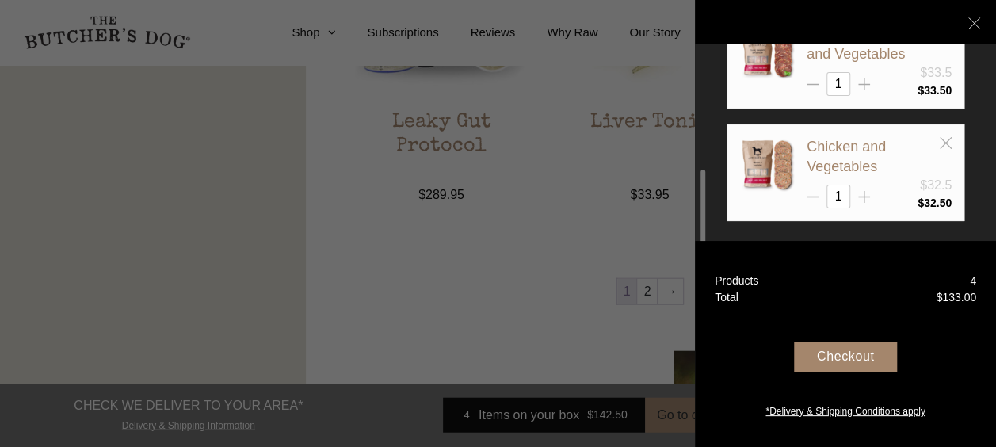
scroll to position [1903, 0]
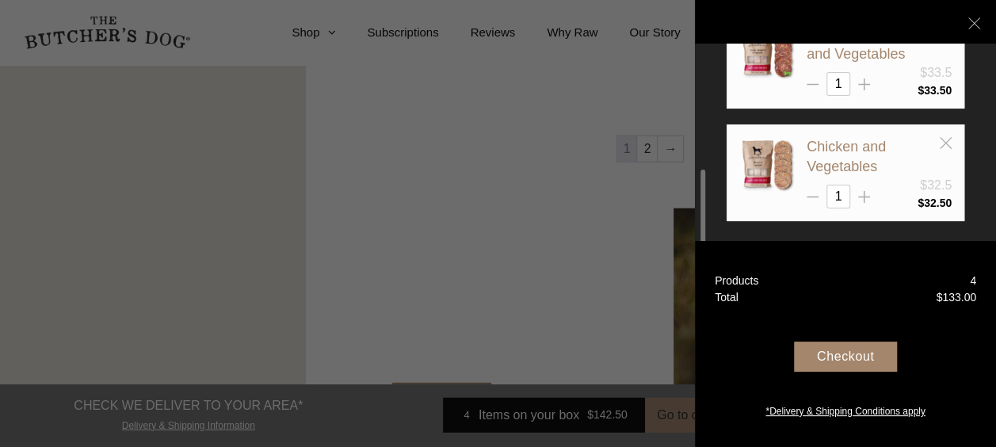
click at [213, 230] on div at bounding box center [498, 223] width 996 height 447
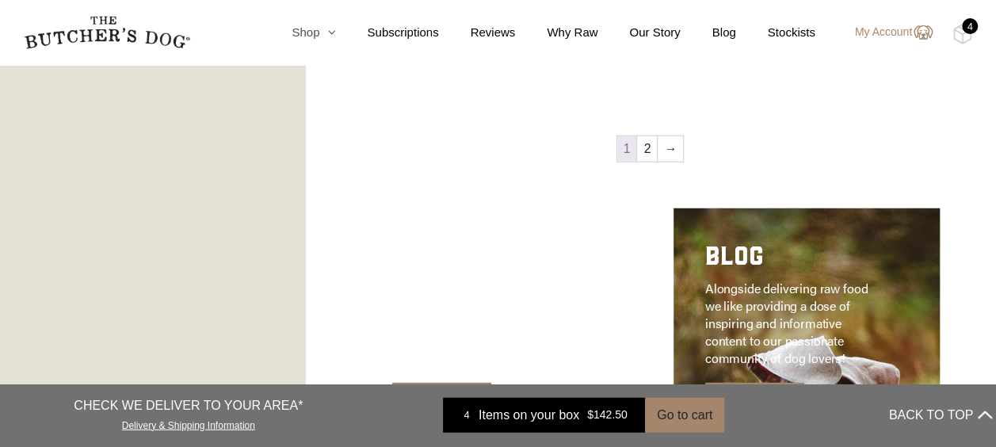
click at [333, 36] on icon at bounding box center [327, 32] width 16 height 12
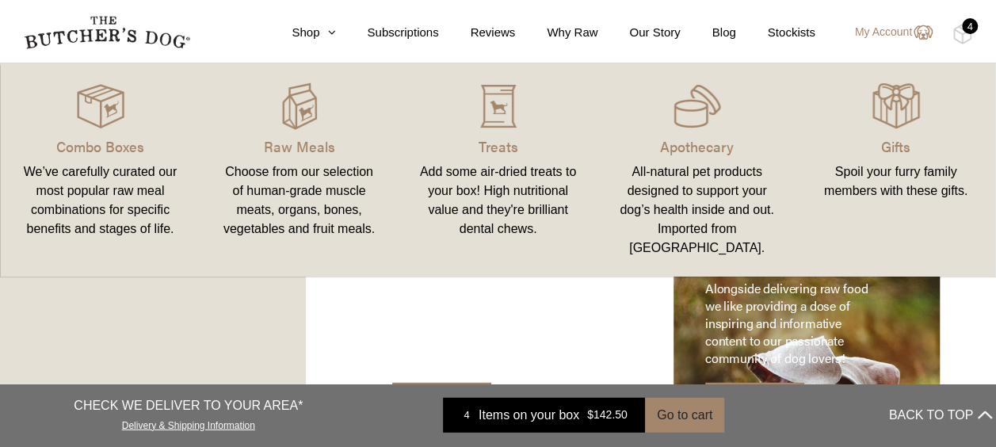
click at [292, 205] on div "Choose from our selection of human-grade muscle meats, organs, bones, vegetable…" at bounding box center [299, 201] width 161 height 76
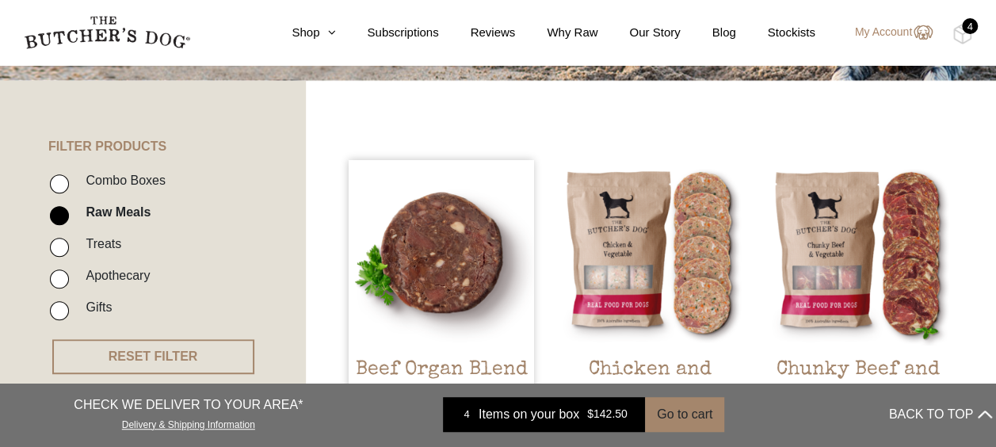
scroll to position [396, 0]
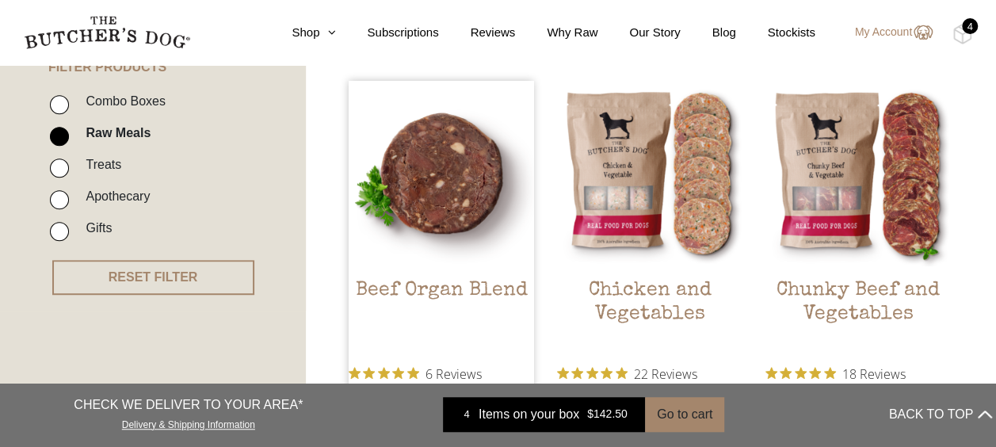
click at [436, 232] on img at bounding box center [442, 174] width 186 height 186
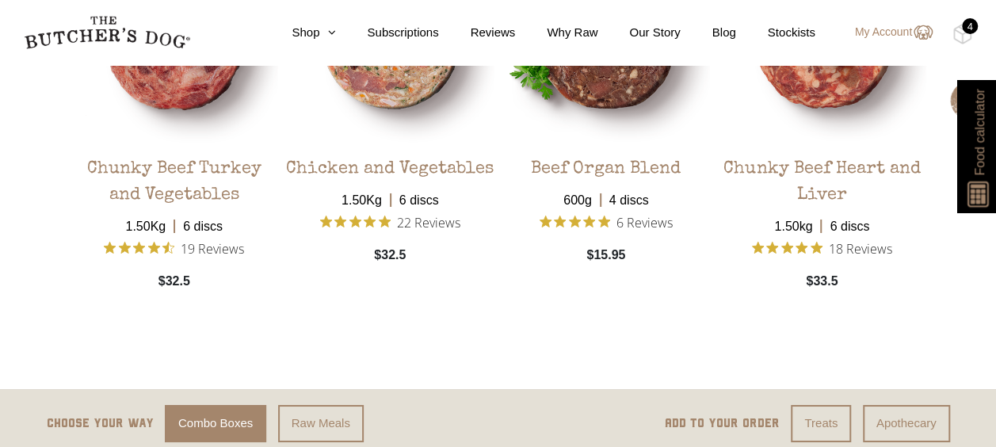
scroll to position [2775, 0]
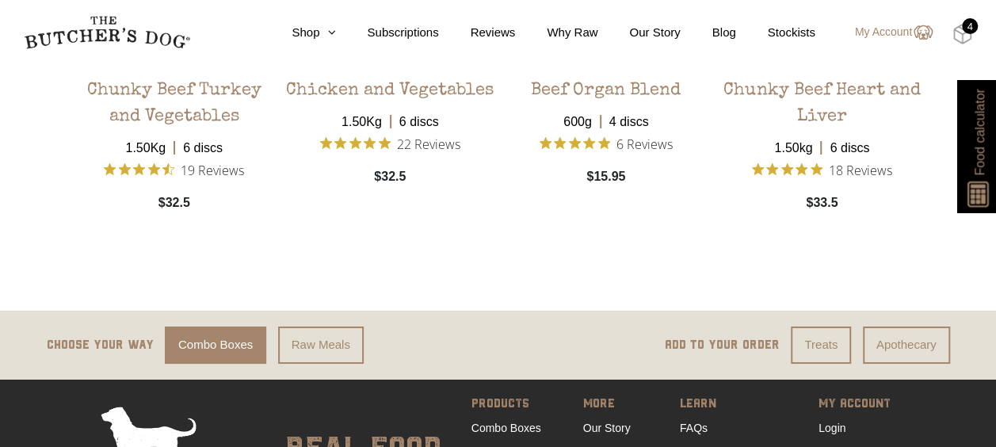
click at [964, 33] on img at bounding box center [963, 34] width 20 height 21
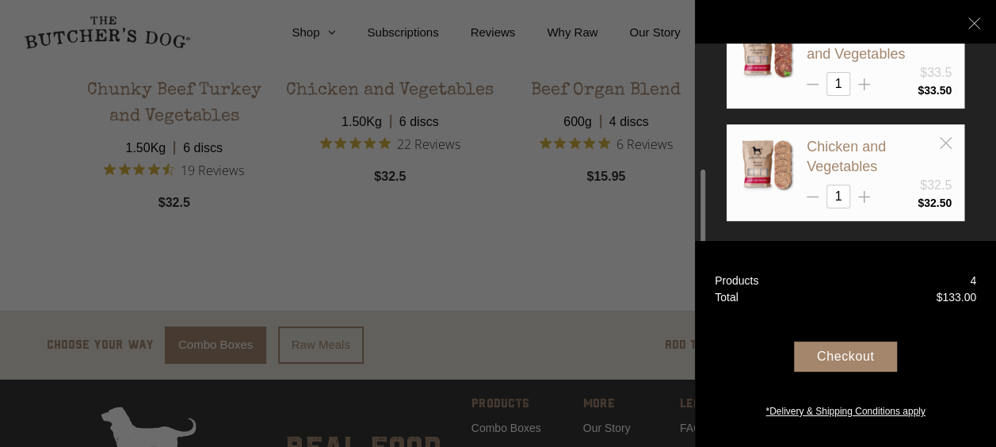
scroll to position [193, 0]
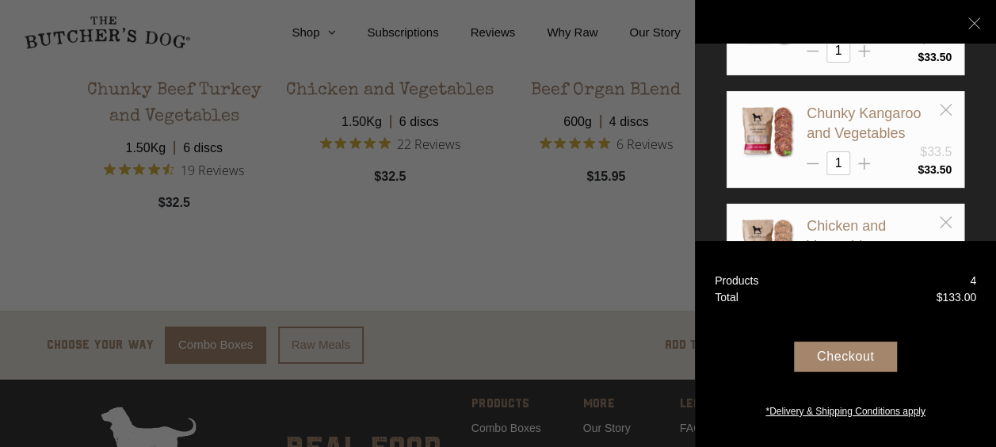
click at [537, 236] on div at bounding box center [498, 223] width 996 height 447
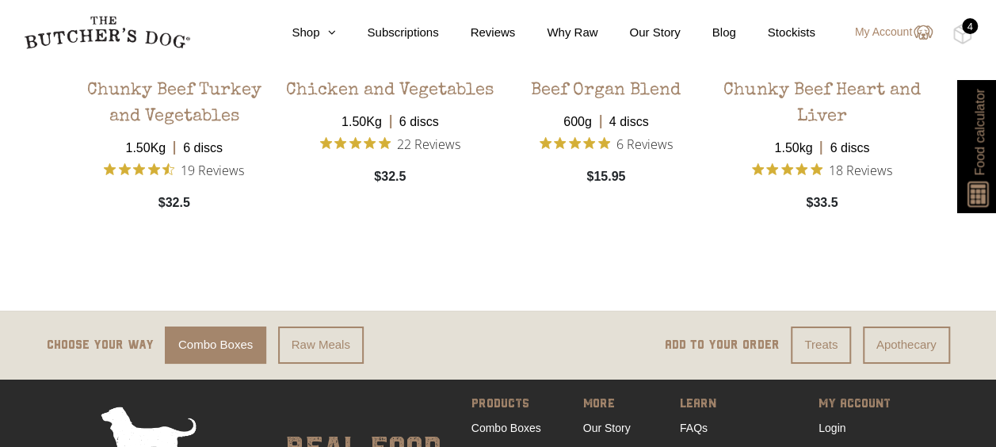
click at [962, 29] on div "4" at bounding box center [970, 26] width 16 height 16
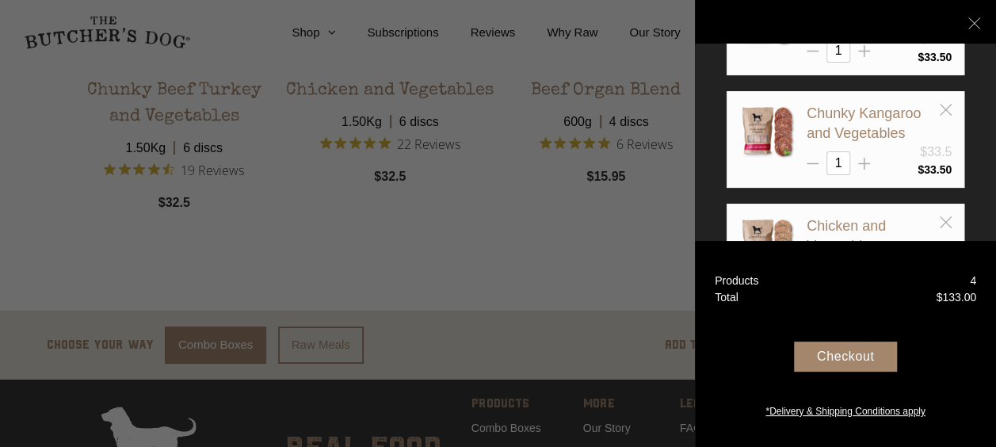
click at [833, 361] on div "Checkout" at bounding box center [845, 357] width 103 height 30
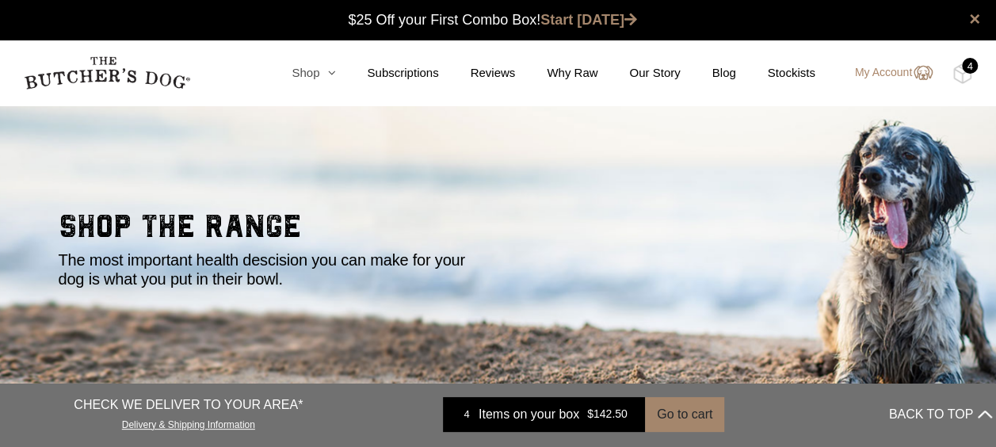
click at [330, 75] on icon at bounding box center [327, 73] width 16 height 12
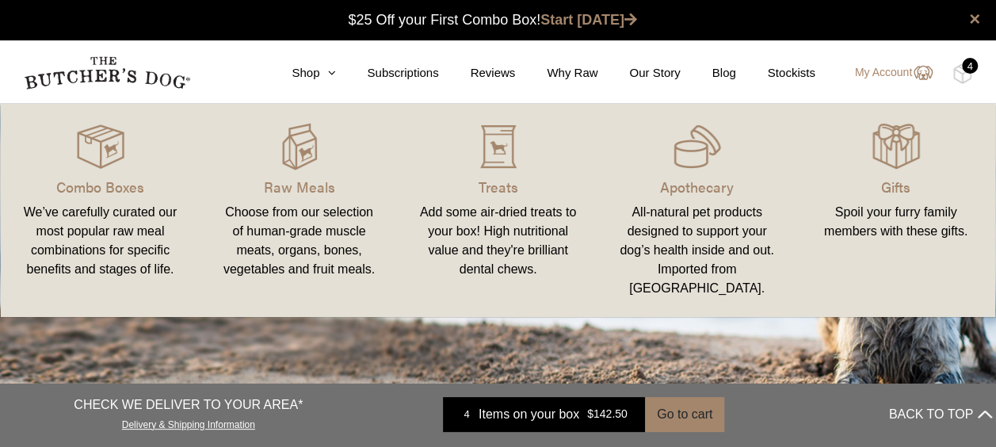
click at [289, 231] on div "Choose from our selection of human-grade muscle meats, organs, bones, vegetable…" at bounding box center [299, 241] width 161 height 76
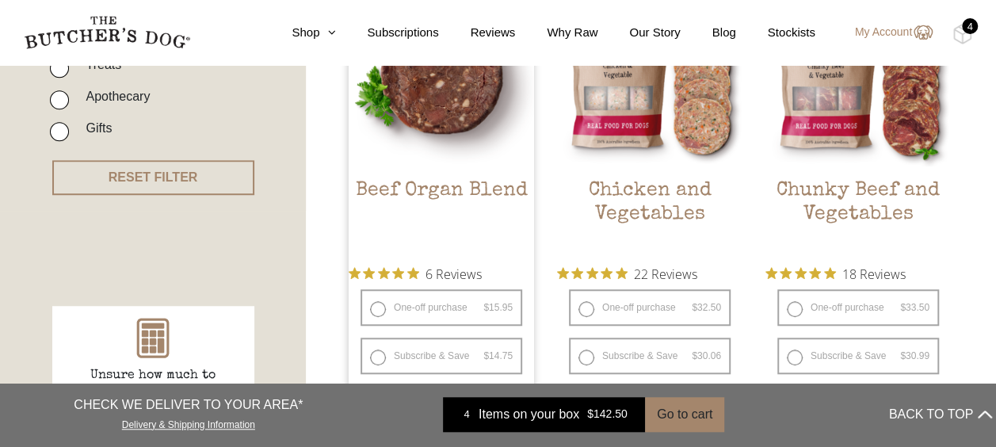
scroll to position [396, 0]
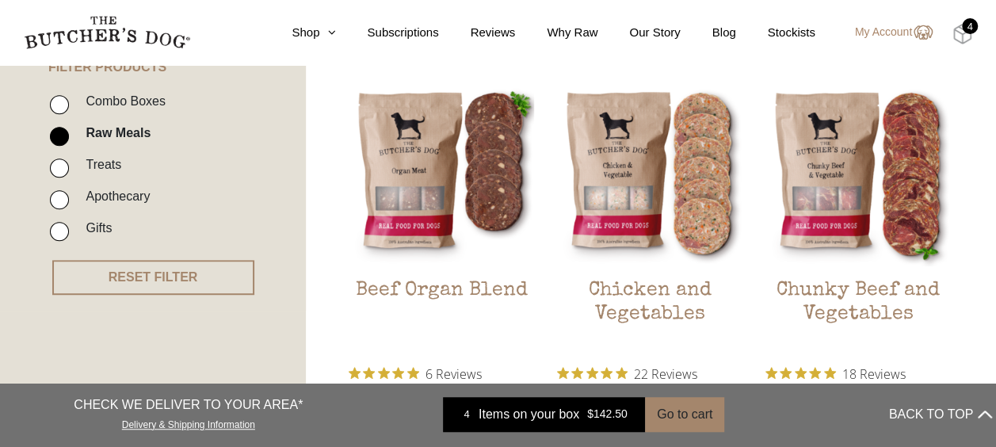
click at [962, 33] on img at bounding box center [963, 34] width 20 height 21
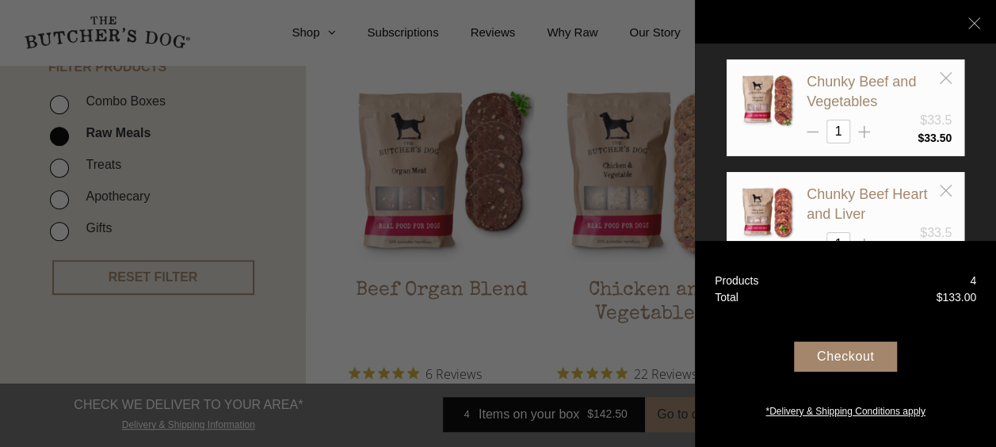
click at [318, 75] on div at bounding box center [498, 223] width 996 height 447
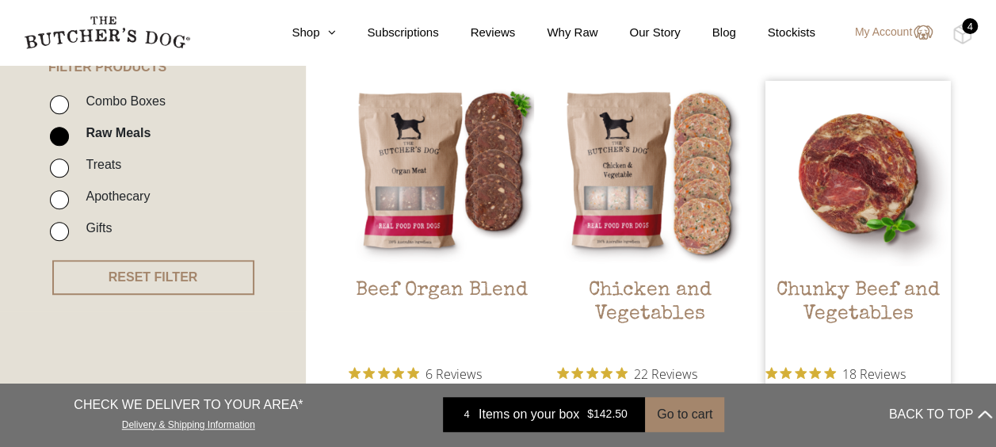
click at [870, 155] on img at bounding box center [859, 174] width 186 height 186
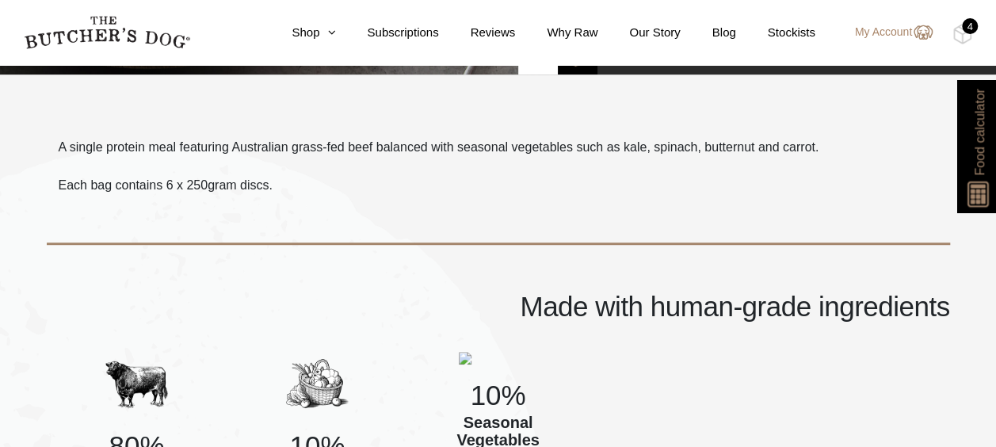
scroll to position [476, 0]
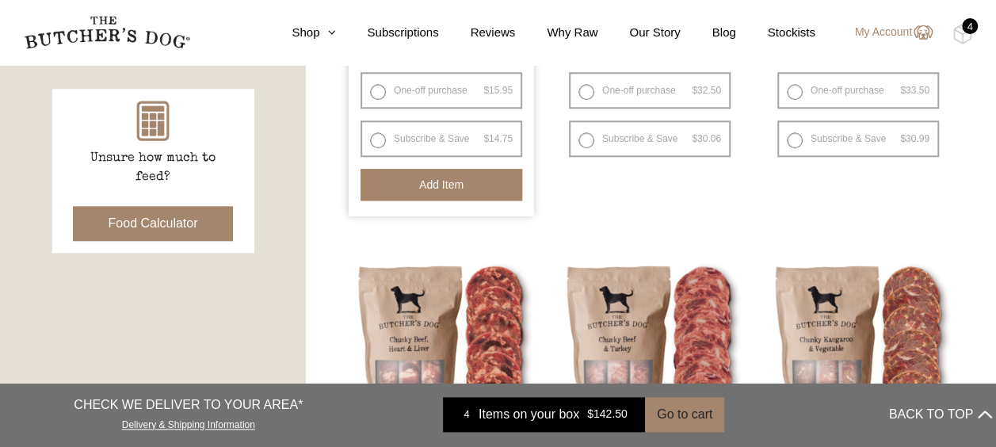
scroll to position [476, 0]
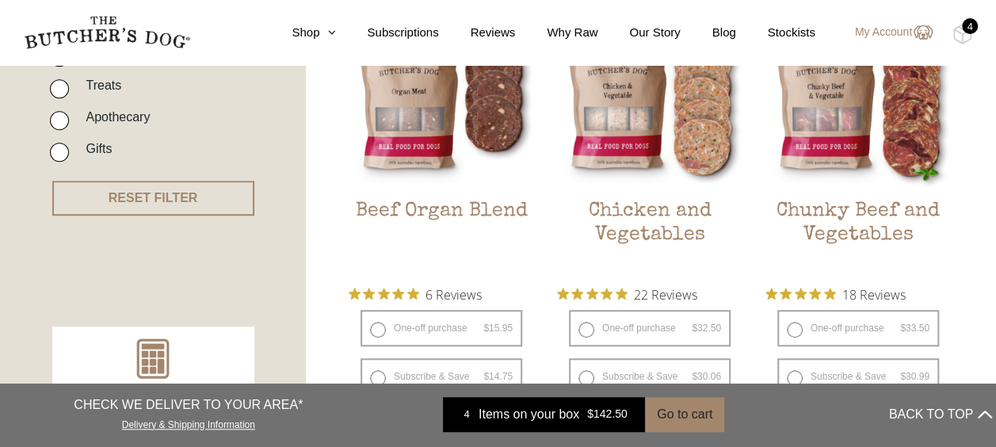
click at [973, 26] on div "4" at bounding box center [970, 26] width 16 height 16
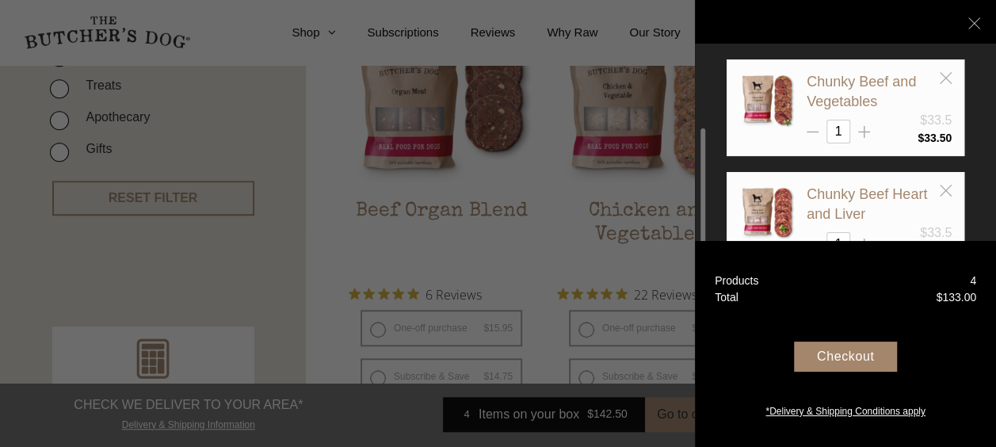
scroll to position [79, 0]
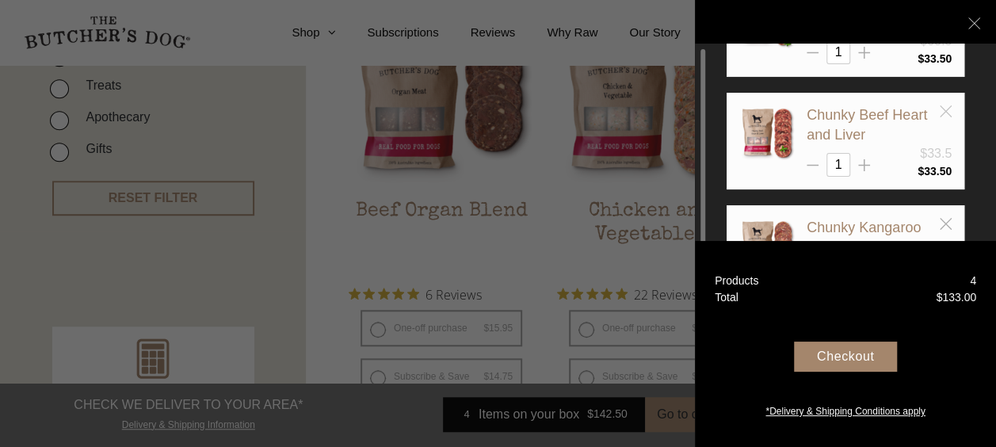
click at [948, 113] on line at bounding box center [945, 110] width 11 height 11
click at [316, 251] on div at bounding box center [498, 223] width 996 height 447
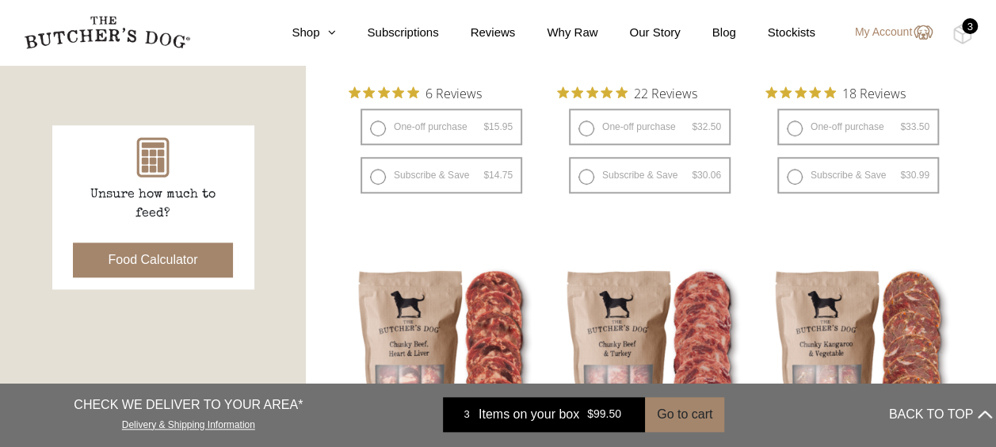
scroll to position [872, 0]
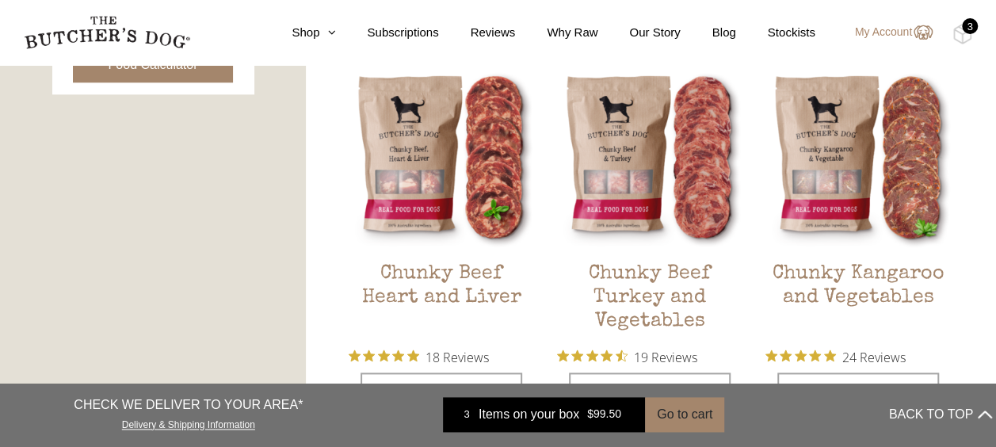
click at [966, 24] on div "3" at bounding box center [970, 26] width 16 height 16
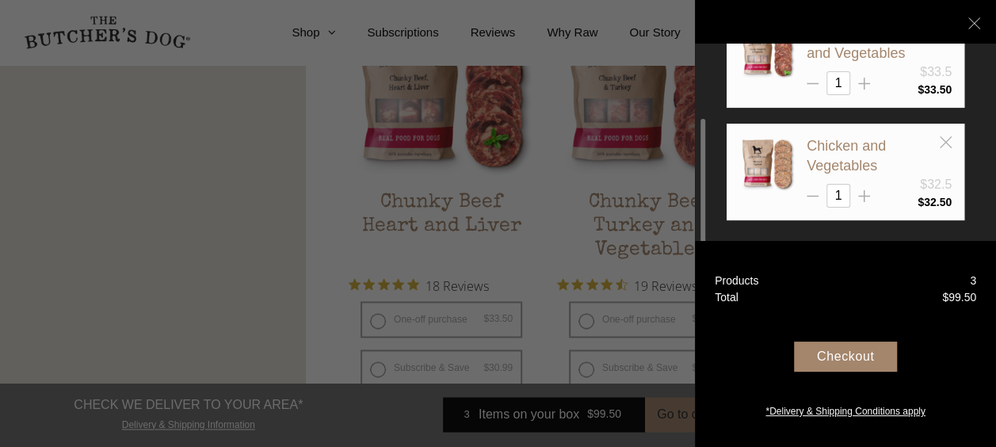
scroll to position [951, 0]
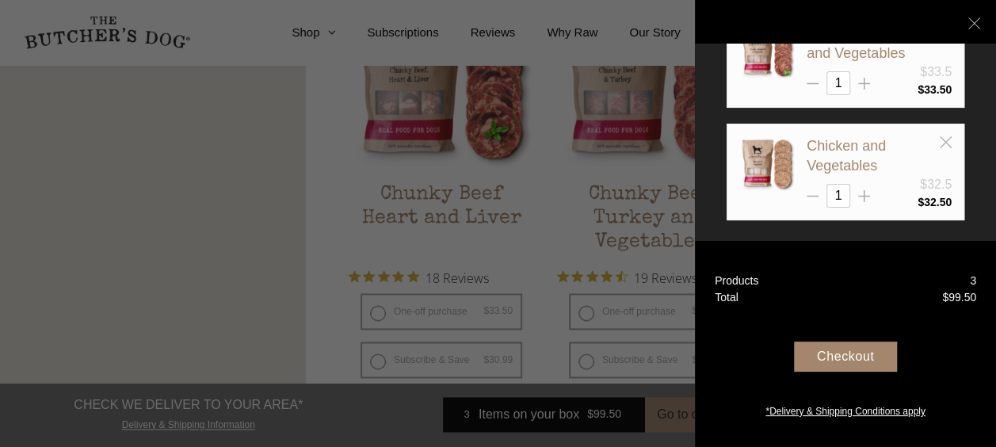
click at [152, 257] on div at bounding box center [498, 223] width 996 height 447
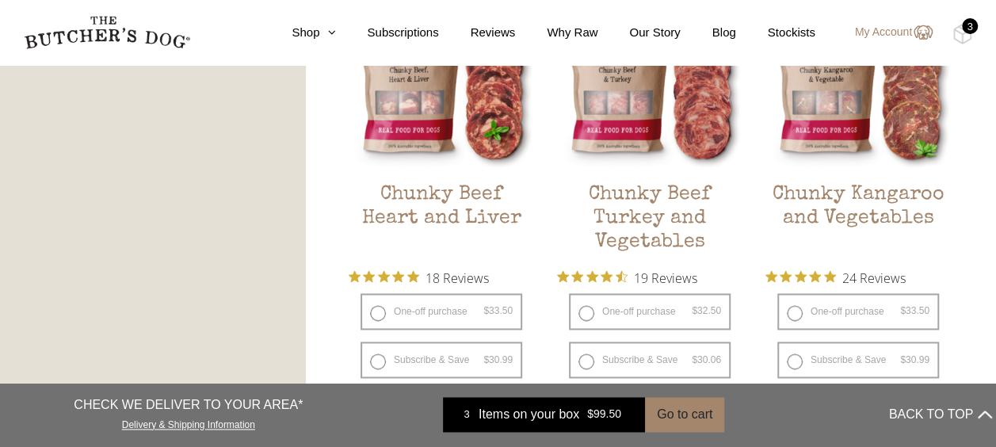
click at [0, 0] on img at bounding box center [0, 0] width 0 height 0
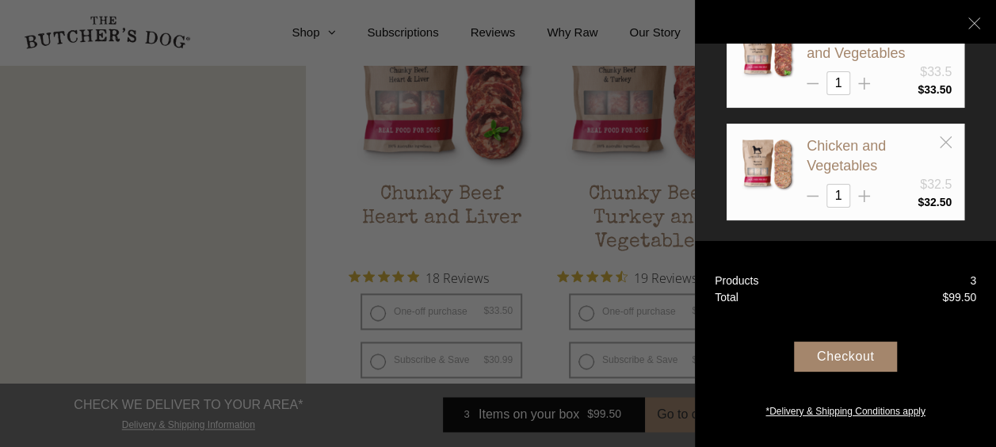
click at [860, 350] on div "Checkout" at bounding box center [845, 357] width 103 height 30
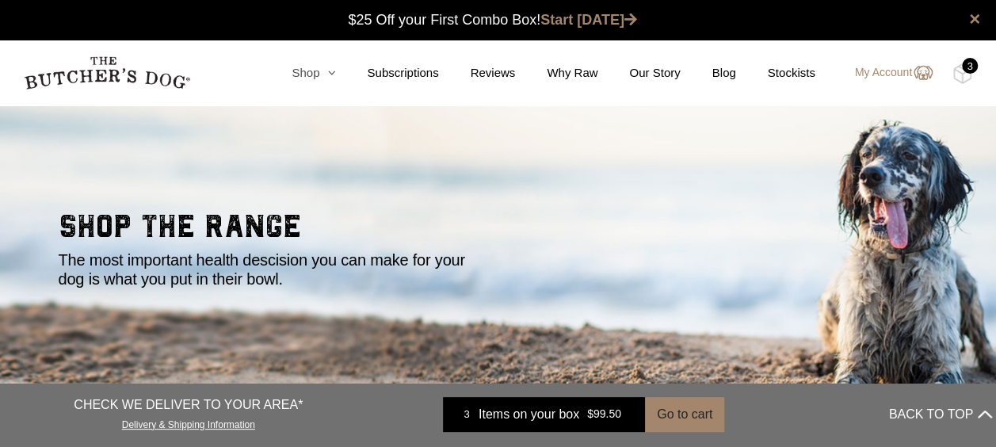
click at [314, 72] on link "Shop" at bounding box center [297, 73] width 75 height 18
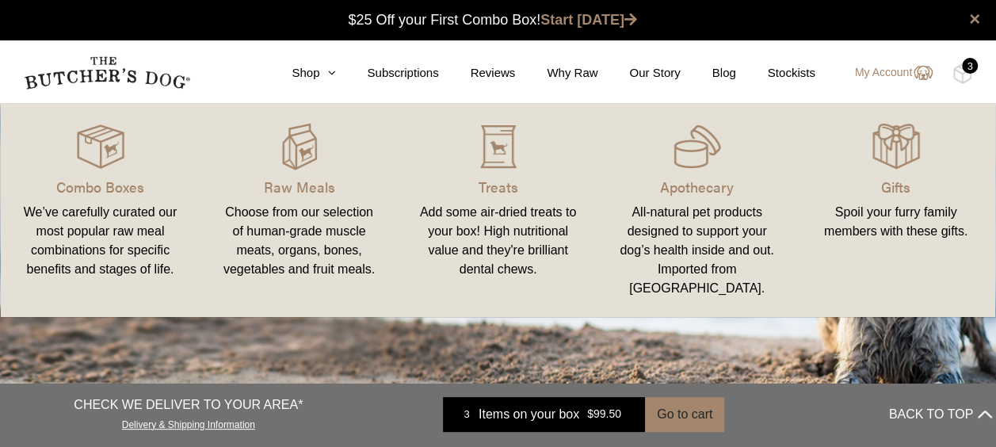
click at [117, 251] on div "We’ve carefully curated our most popular raw meal combinations for specific ben…" at bounding box center [100, 241] width 161 height 76
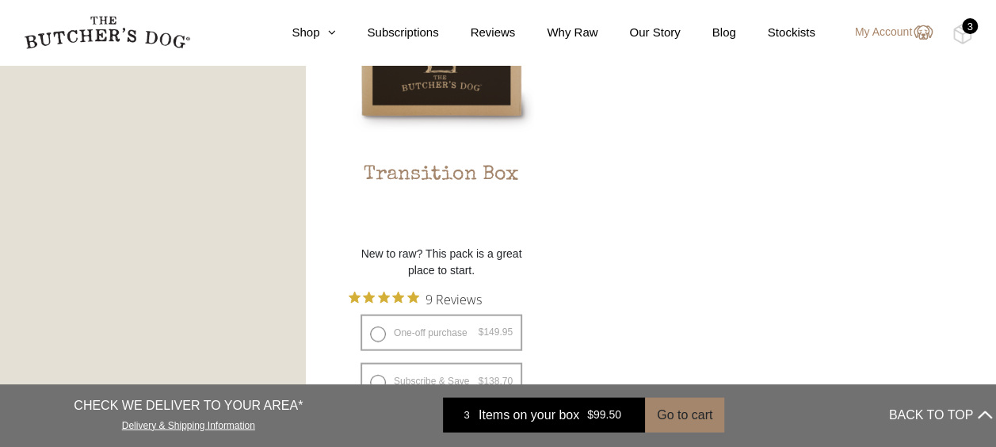
scroll to position [1585, 0]
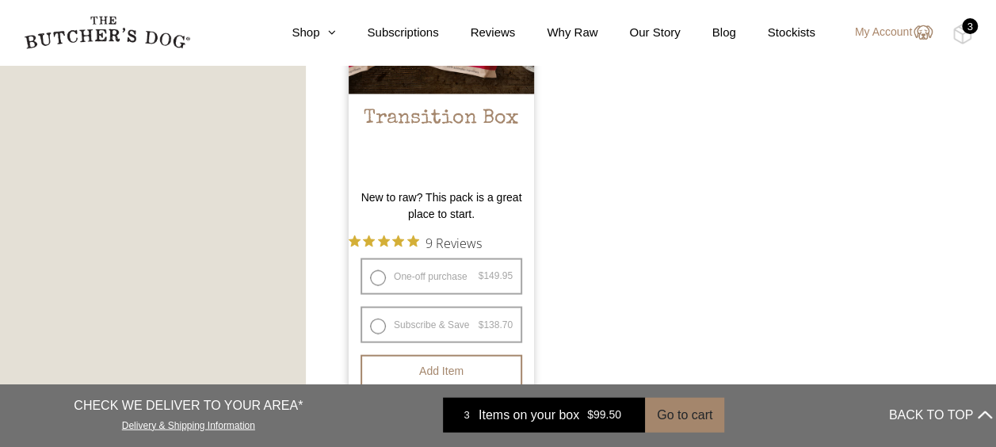
click at [469, 171] on h2 "Transition Box" at bounding box center [442, 144] width 186 height 75
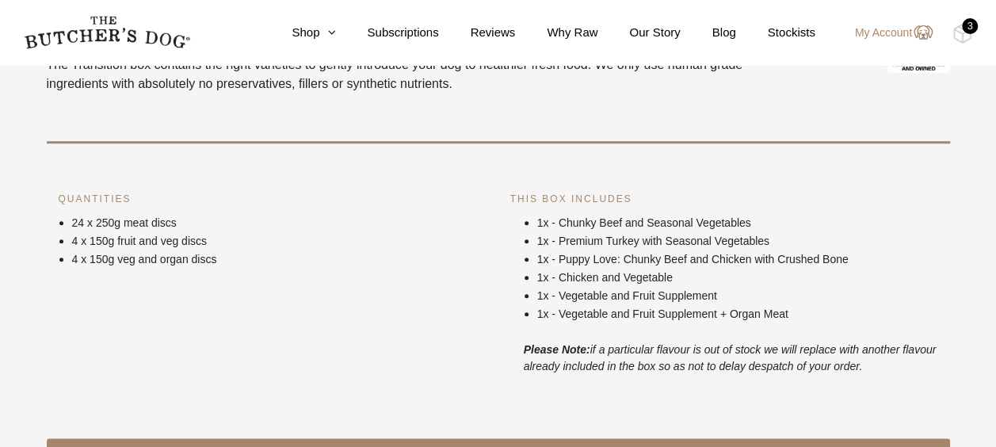
scroll to position [555, 0]
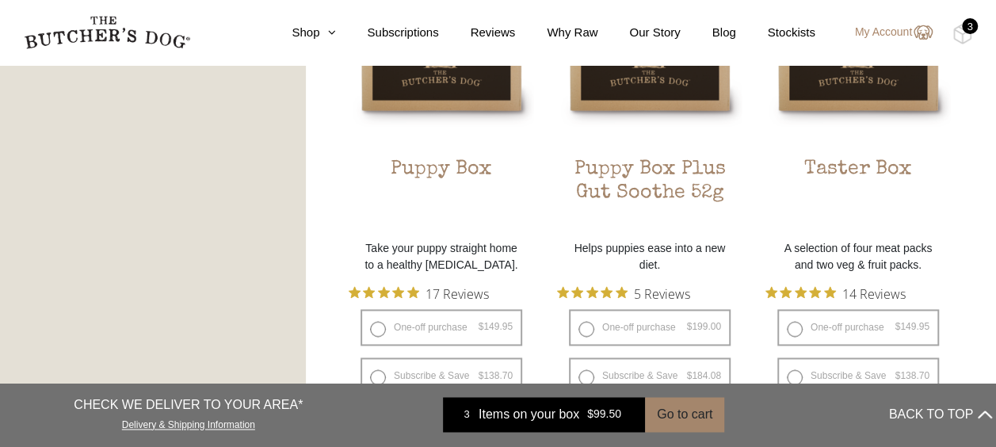
scroll to position [951, 0]
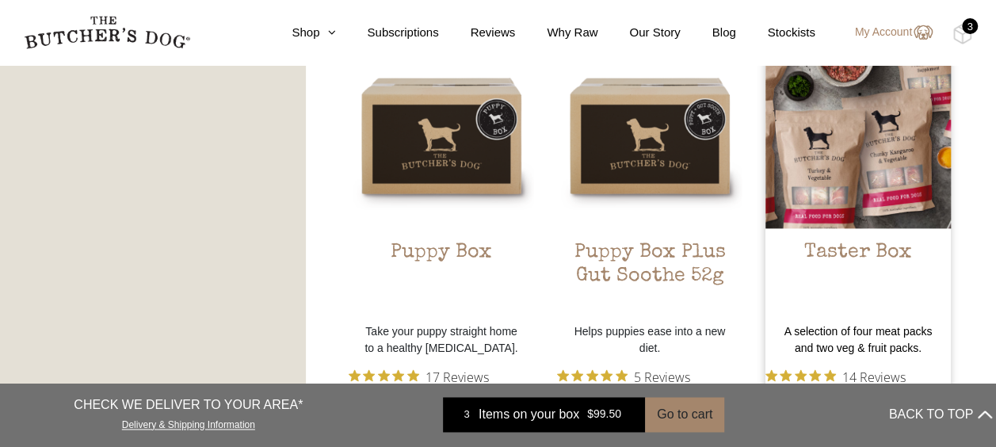
click at [817, 190] on img at bounding box center [859, 136] width 186 height 186
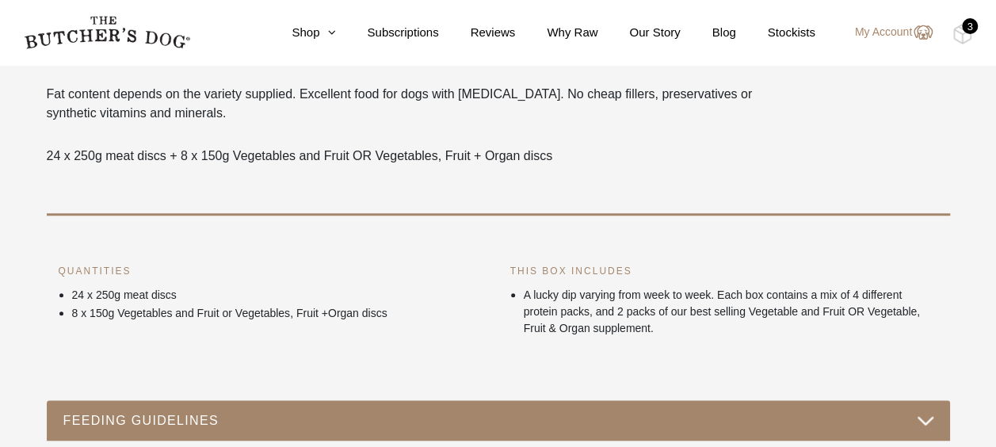
scroll to position [713, 0]
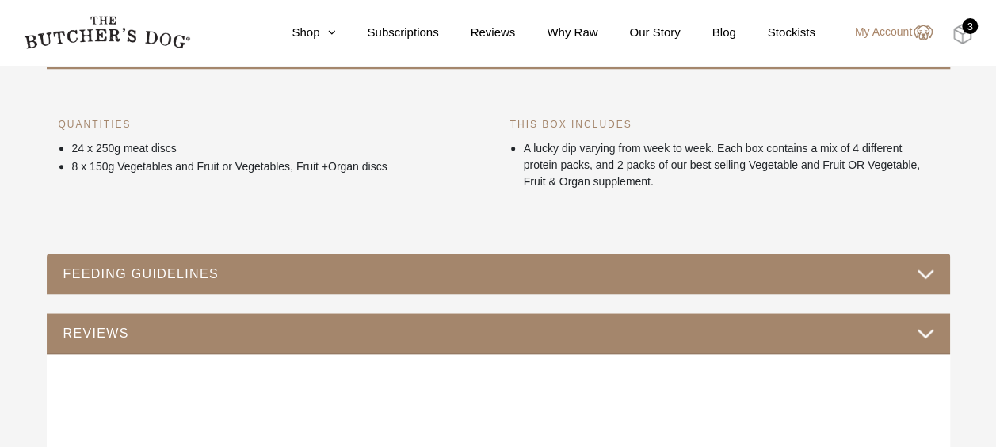
click at [955, 30] on img at bounding box center [963, 34] width 20 height 21
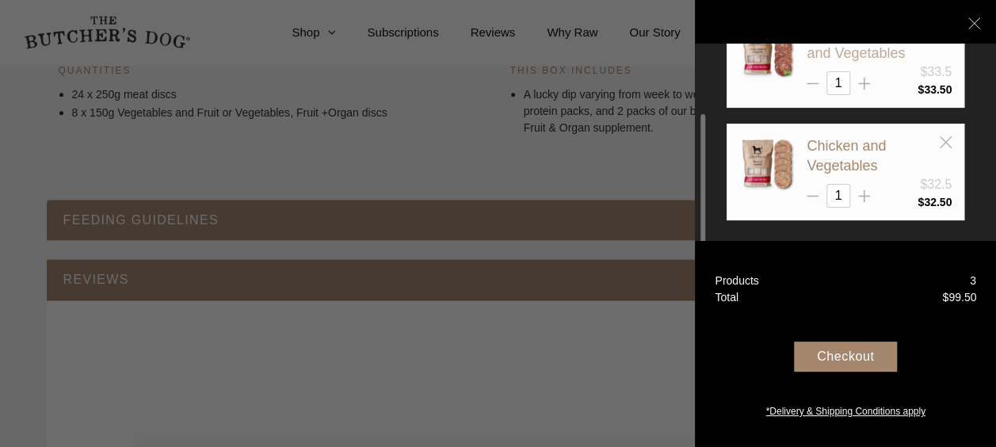
scroll to position [872, 0]
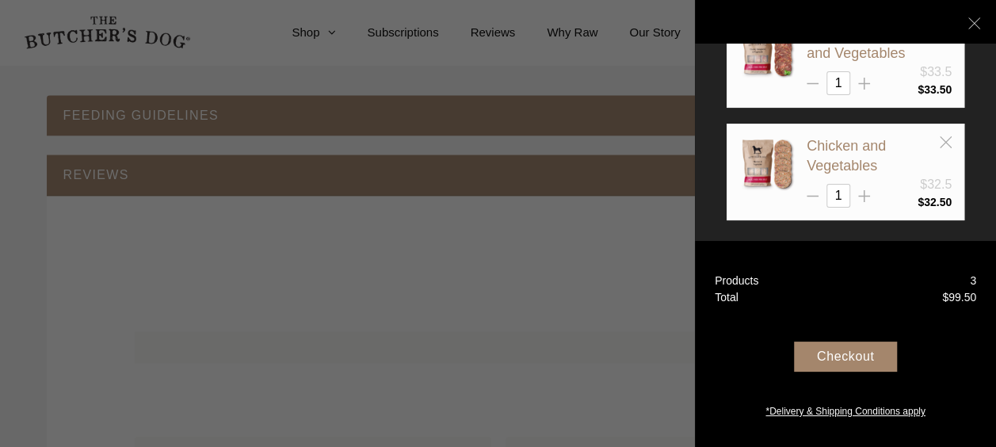
click at [429, 374] on div at bounding box center [498, 223] width 996 height 447
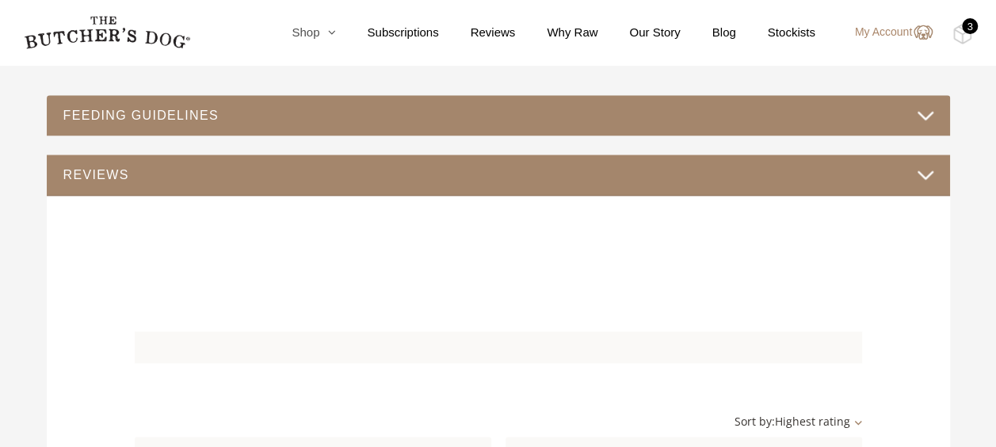
click at [311, 33] on link "Shop" at bounding box center [297, 33] width 75 height 18
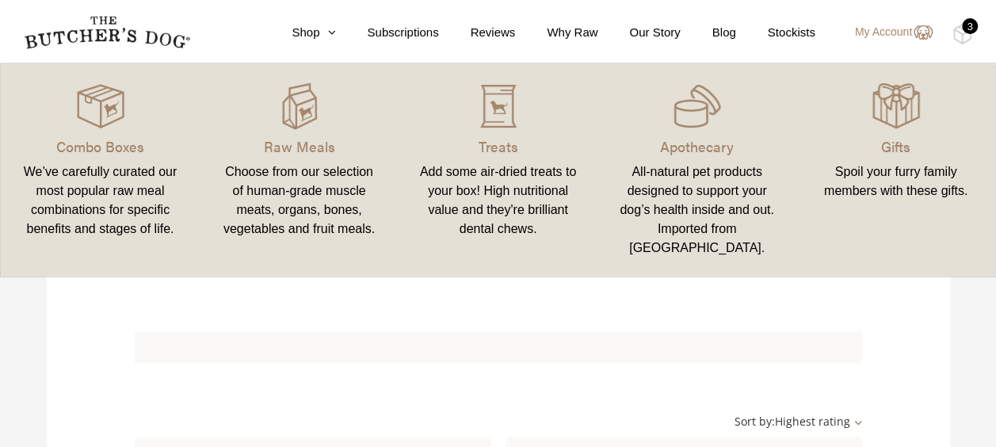
click at [293, 193] on div "Choose from our selection of human-grade muscle meats, organs, bones, vegetable…" at bounding box center [299, 201] width 161 height 76
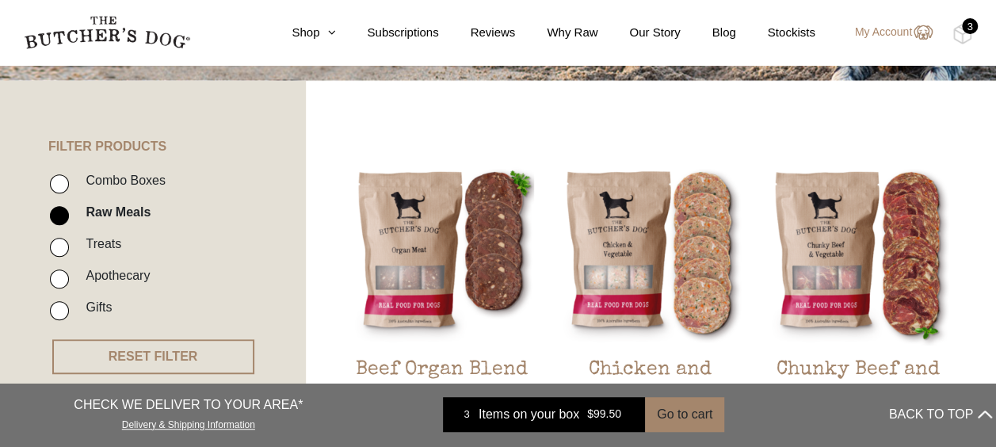
scroll to position [476, 0]
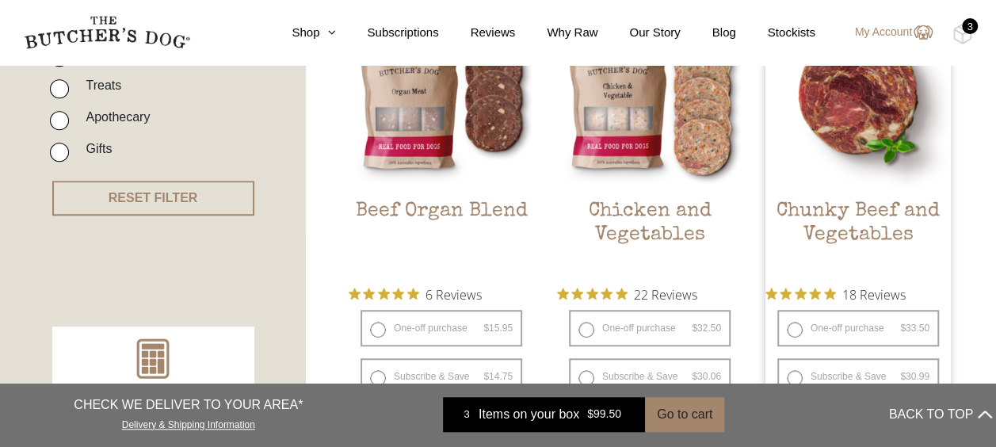
click at [836, 216] on h2 "Chunky Beef and Vegetables" at bounding box center [859, 237] width 186 height 75
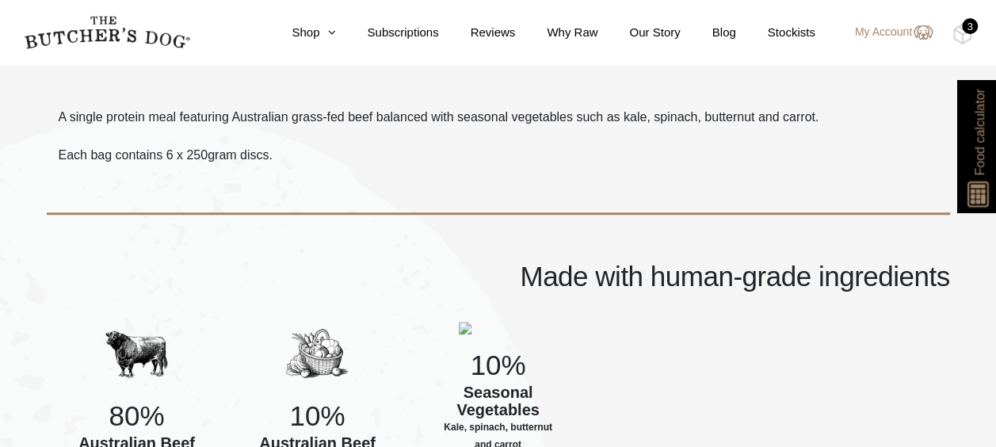
scroll to position [317, 0]
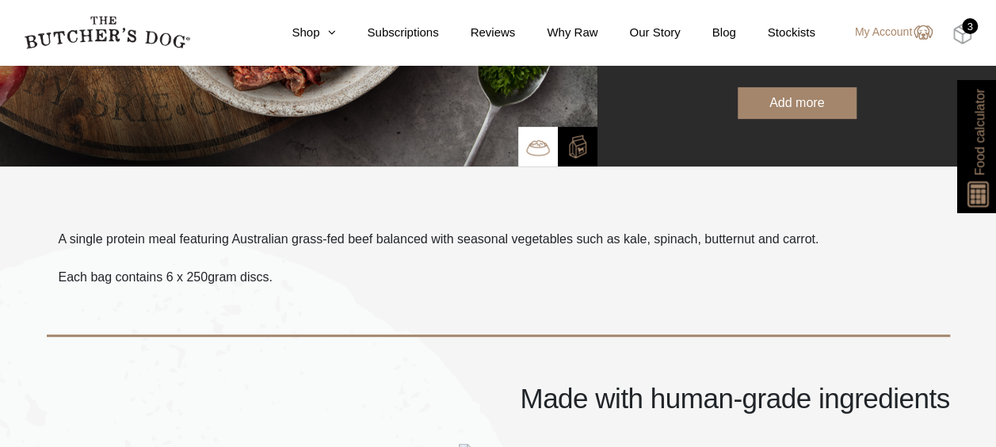
click at [956, 37] on img at bounding box center [963, 34] width 20 height 21
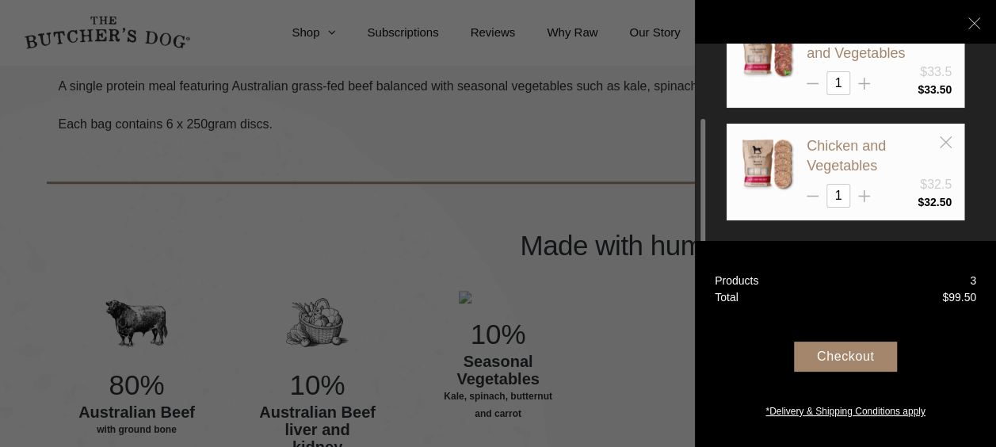
scroll to position [476, 0]
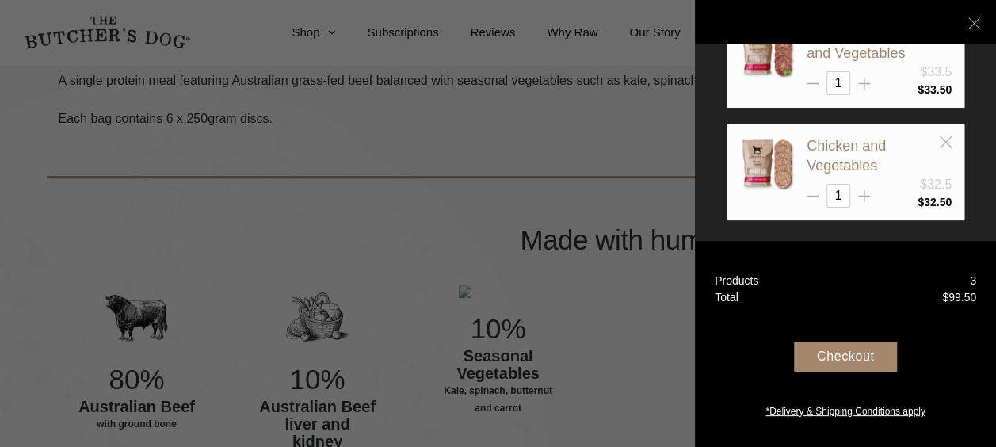
click at [852, 354] on div "Checkout" at bounding box center [845, 357] width 103 height 30
